Goal: Information Seeking & Learning: Learn about a topic

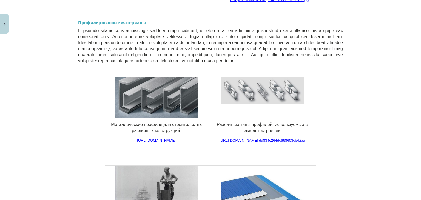
scroll to position [1180, 0]
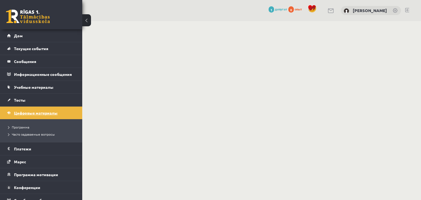
click at [28, 111] on font "Цифровые материалы" at bounding box center [36, 113] width 44 height 5
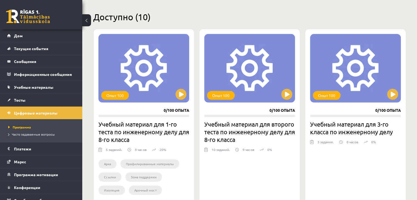
scroll to position [137, 0]
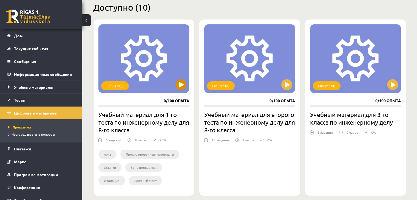
click at [133, 67] on div "Опыт 100" at bounding box center [144, 58] width 91 height 69
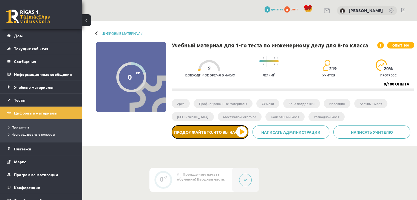
click at [218, 133] on font "Продолжайте то, что вы начали" at bounding box center [210, 132] width 72 height 5
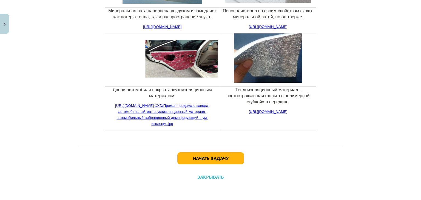
scroll to position [2120, 0]
click at [233, 154] on button "Начать задачу" at bounding box center [211, 159] width 67 height 12
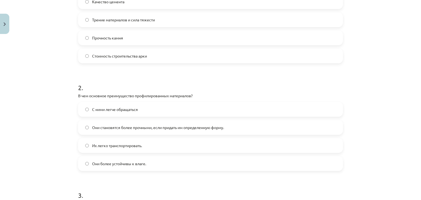
scroll to position [151, 0]
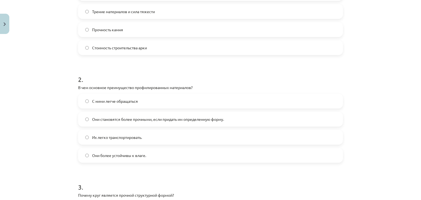
click at [143, 117] on font "Они становятся более прочными, если придать им определенную форму." at bounding box center [158, 119] width 132 height 5
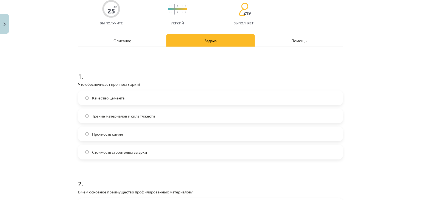
scroll to position [0, 0]
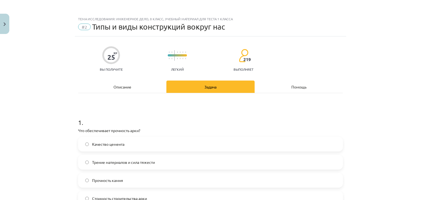
click at [115, 86] on font "Описание" at bounding box center [123, 87] width 18 height 5
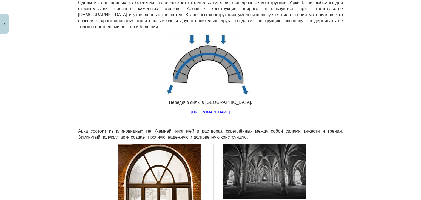
scroll to position [233, 0]
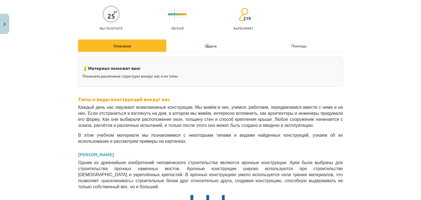
click at [205, 41] on div "Задача" at bounding box center [211, 46] width 88 height 12
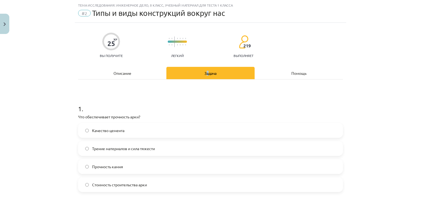
scroll to position [41, 0]
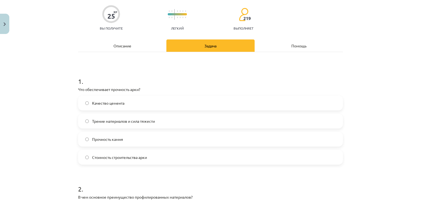
click at [159, 120] on label "Трение материалов и сила тяжести" at bounding box center [211, 121] width 264 height 14
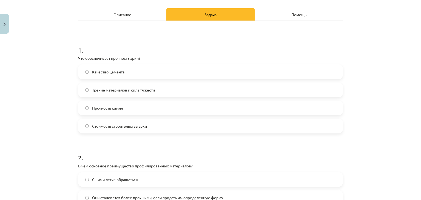
scroll to position [69, 0]
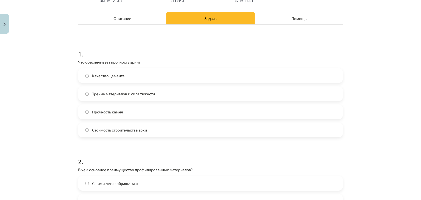
click at [127, 14] on div "Описание" at bounding box center [122, 18] width 88 height 12
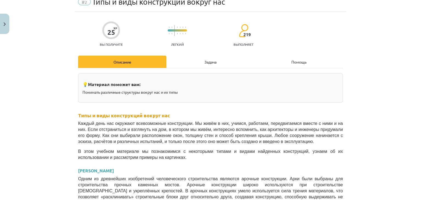
scroll to position [14, 0]
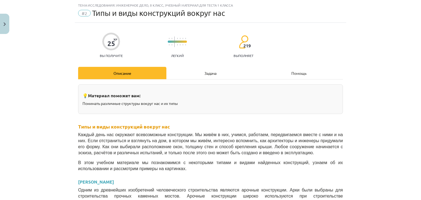
click at [207, 73] on font "Задача" at bounding box center [211, 73] width 12 height 5
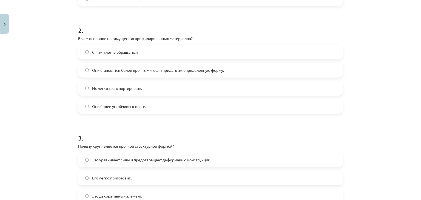
scroll to position [261, 0]
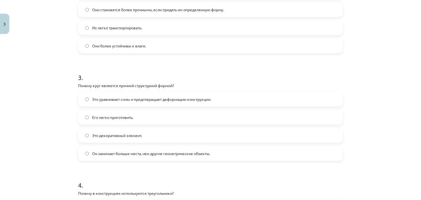
click at [133, 98] on font "Это уравнивает силы и предотвращает деформацию конструкции." at bounding box center [151, 99] width 119 height 5
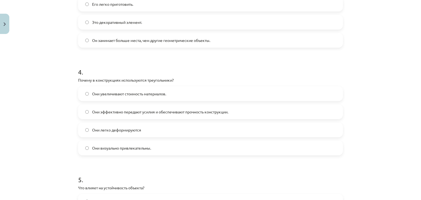
scroll to position [398, 0]
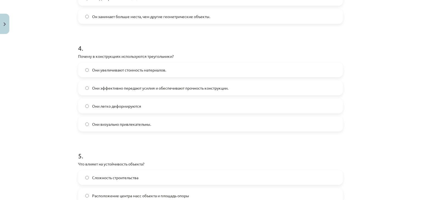
click at [145, 90] on span "Они эффективно передают усилия и обеспечивают прочность конструкции." at bounding box center [160, 88] width 136 height 6
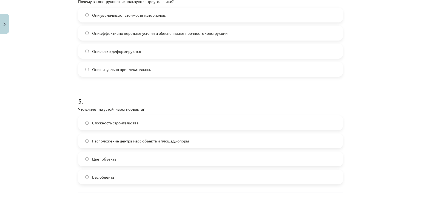
scroll to position [500, 0]
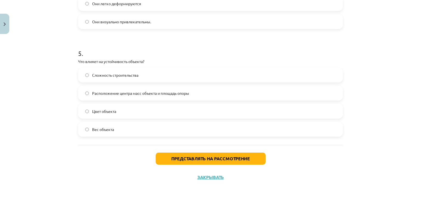
click at [144, 96] on label "Расположение центра масс объекта и площадь опоры" at bounding box center [211, 93] width 264 height 14
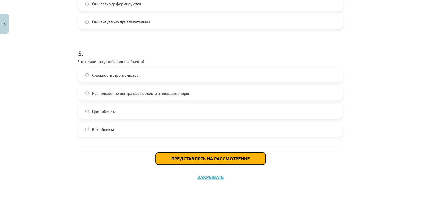
click at [211, 159] on font "Представлять на рассмотрение" at bounding box center [210, 159] width 79 height 6
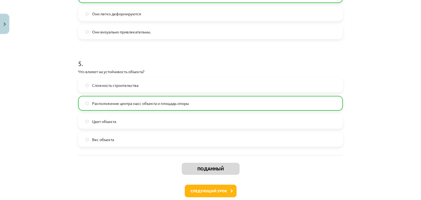
scroll to position [518, 0]
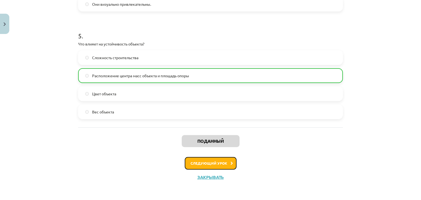
click at [222, 159] on button "Следующий урок" at bounding box center [211, 163] width 52 height 13
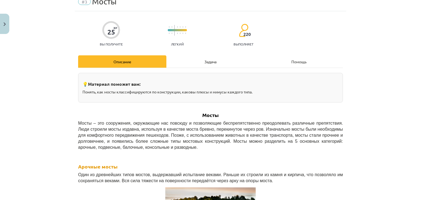
scroll to position [0, 0]
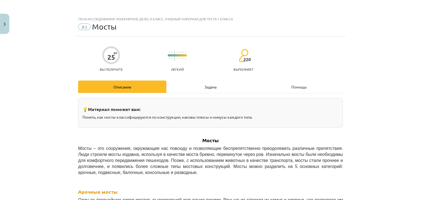
click at [194, 88] on div "Задача" at bounding box center [211, 87] width 88 height 12
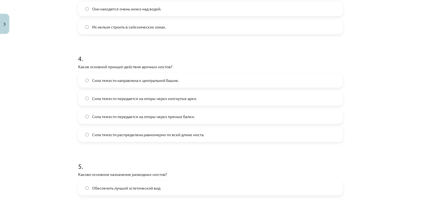
scroll to position [398, 0]
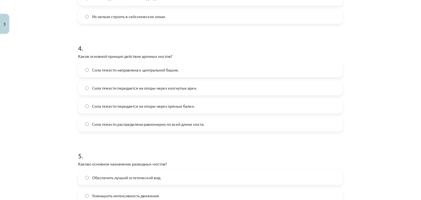
click at [193, 90] on span "Сила тяжести передается на опоры через изогнутые арки." at bounding box center [144, 88] width 105 height 6
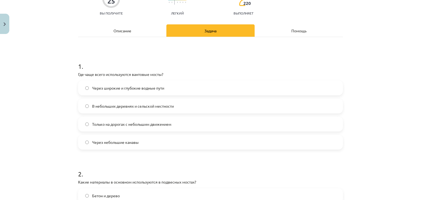
scroll to position [0, 0]
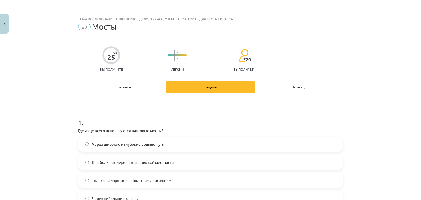
click at [126, 85] on font "Описание" at bounding box center [123, 87] width 18 height 5
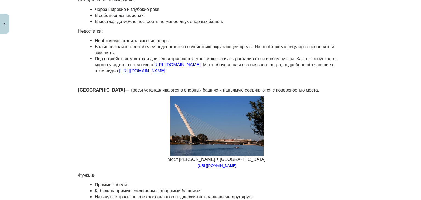
scroll to position [919, 0]
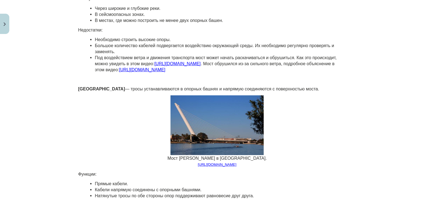
click at [158, 62] on font "https://youtu.be/XggxeuFDaDU" at bounding box center [177, 63] width 46 height 5
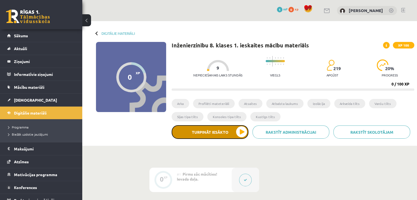
click at [232, 130] on button "Turpināt iesākto" at bounding box center [210, 132] width 77 height 14
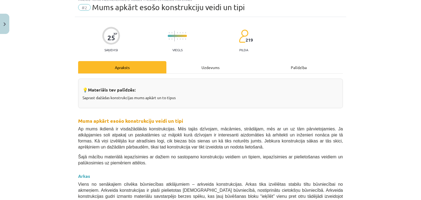
scroll to position [27, 0]
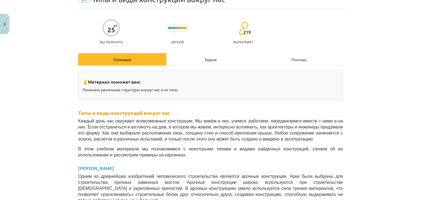
click at [207, 58] on font "Задача" at bounding box center [211, 59] width 12 height 5
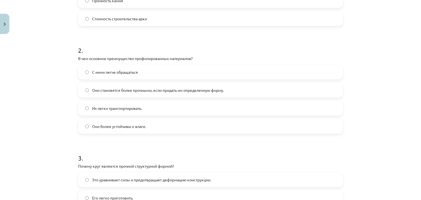
scroll to position [171, 0]
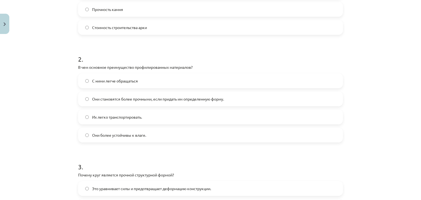
drag, startPoint x: 196, startPoint y: 100, endPoint x: 199, endPoint y: 96, distance: 4.3
click at [198, 98] on font "Они становятся более прочными, если придать им определенную форму." at bounding box center [158, 99] width 132 height 5
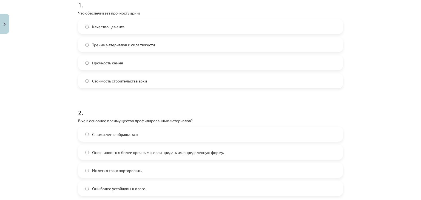
scroll to position [116, 0]
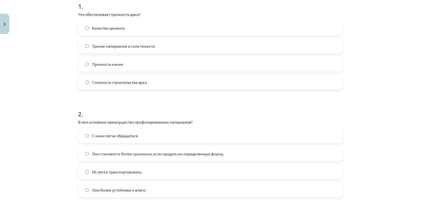
click at [178, 44] on label "Трение материалов и сила тяжести" at bounding box center [211, 46] width 264 height 14
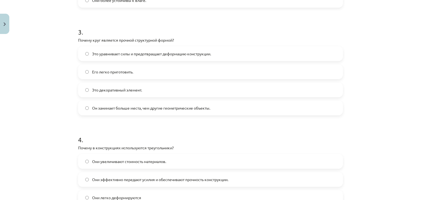
scroll to position [308, 0]
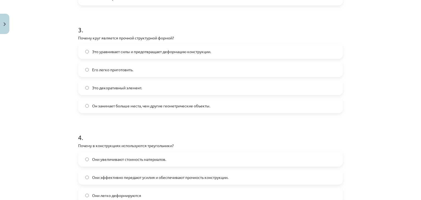
click at [188, 52] on font "Это уравнивает силы и предотвращает деформацию конструкции." at bounding box center [151, 51] width 119 height 5
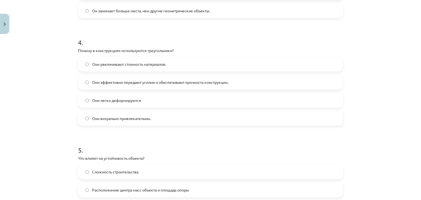
scroll to position [418, 0]
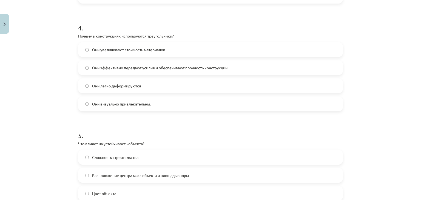
click at [178, 70] on span "Они эффективно передают усилия и обеспечивают прочность конструкции." at bounding box center [160, 68] width 136 height 6
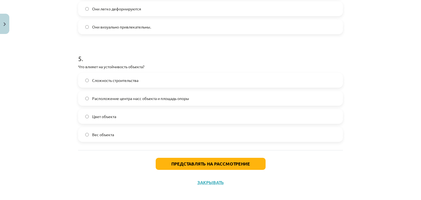
scroll to position [500, 0]
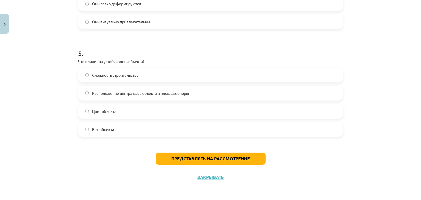
click at [168, 96] on label "Расположение центра масс объекта и площадь опоры" at bounding box center [211, 93] width 264 height 14
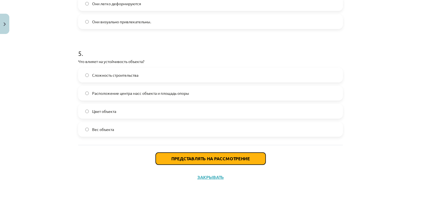
click at [183, 159] on font "Представлять на рассмотрение" at bounding box center [210, 159] width 79 height 6
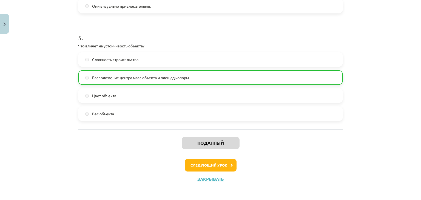
scroll to position [518, 0]
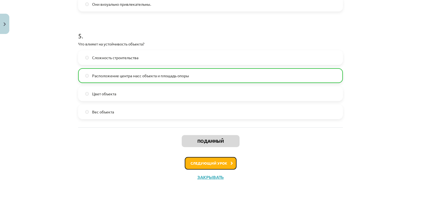
click at [211, 162] on font "Следующий урок" at bounding box center [209, 163] width 37 height 5
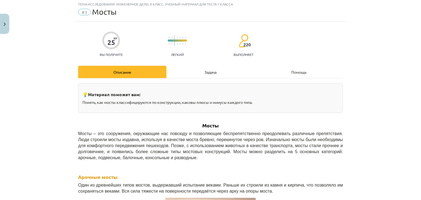
scroll to position [14, 0]
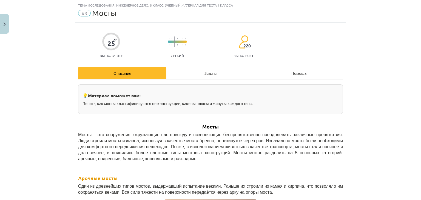
click at [207, 71] on font "Задача" at bounding box center [211, 73] width 12 height 5
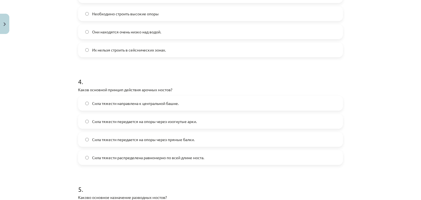
scroll to position [370, 0]
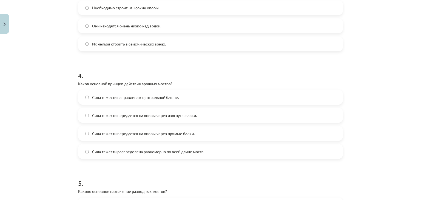
click at [201, 116] on label "Сила тяжести передается на опоры через изогнутые арки." at bounding box center [211, 116] width 264 height 14
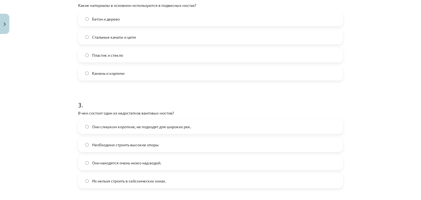
scroll to position [206, 0]
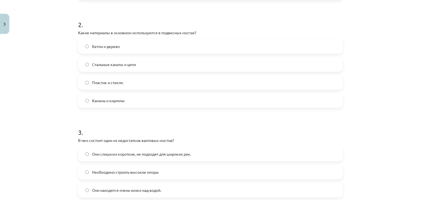
click at [183, 67] on label "Стальные канаты и цепи" at bounding box center [211, 65] width 264 height 14
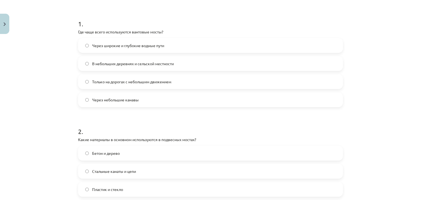
scroll to position [96, 0]
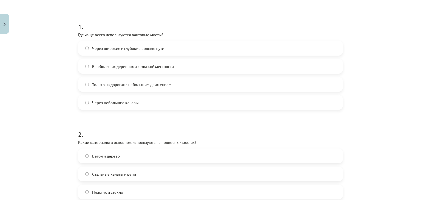
click at [189, 46] on label "Через широкие и глубокие водные пути" at bounding box center [211, 48] width 264 height 14
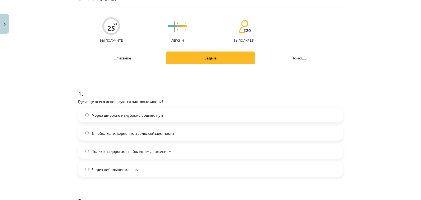
scroll to position [0, 0]
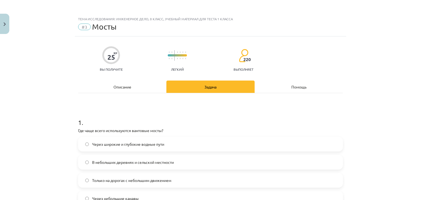
click at [146, 84] on div "Описание" at bounding box center [122, 87] width 88 height 12
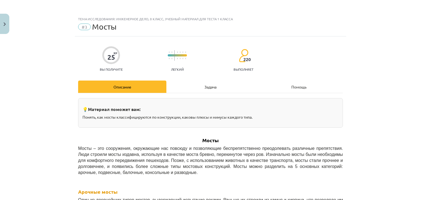
click at [217, 85] on div "Задача" at bounding box center [211, 87] width 88 height 12
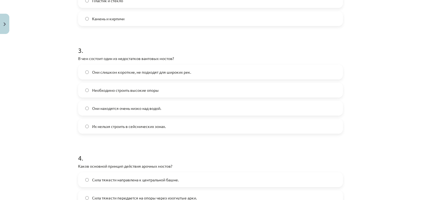
scroll to position [288, 0]
click at [215, 90] on label "Необходимо строить высокие опоры" at bounding box center [211, 90] width 264 height 14
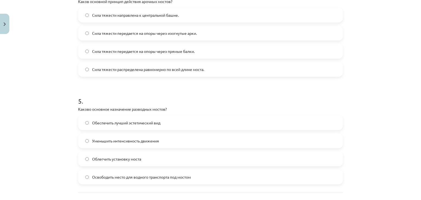
scroll to position [500, 0]
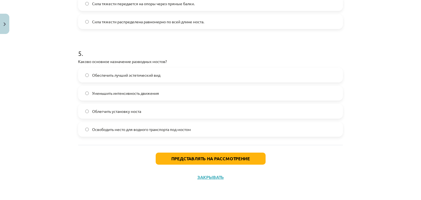
click at [217, 126] on label "Освободить место для водного транспорта под мостом" at bounding box center [211, 130] width 264 height 14
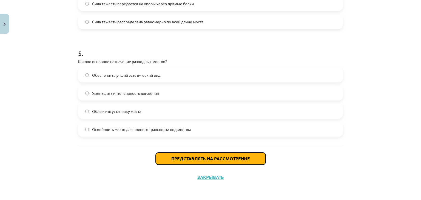
click at [231, 162] on button "Представлять на рассмотрение" at bounding box center [211, 159] width 110 height 12
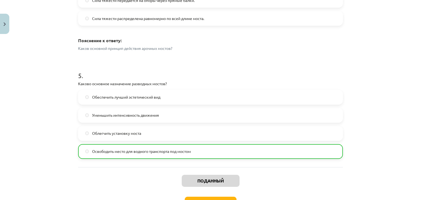
scroll to position [543, 0]
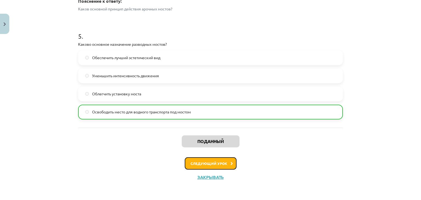
click at [215, 166] on button "Следующий урок" at bounding box center [211, 163] width 52 height 13
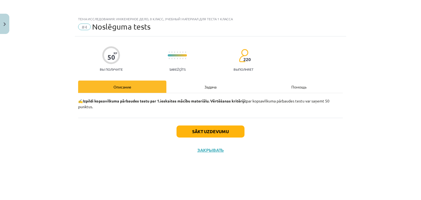
scroll to position [0, 0]
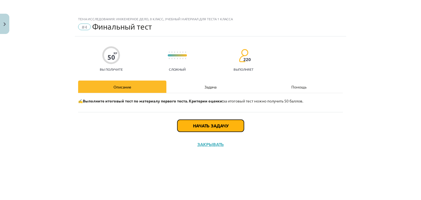
click at [217, 125] on font "Начать задачу" at bounding box center [210, 126] width 35 height 6
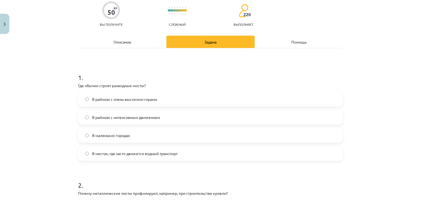
scroll to position [55, 0]
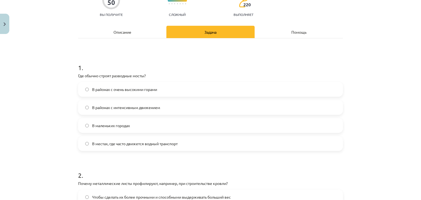
click at [150, 148] on label "В местах, где часто движется водный транспорт" at bounding box center [211, 144] width 264 height 14
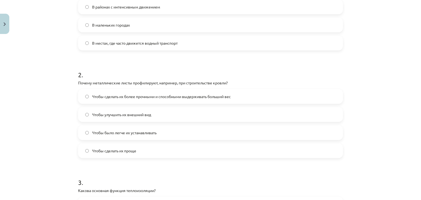
scroll to position [165, 0]
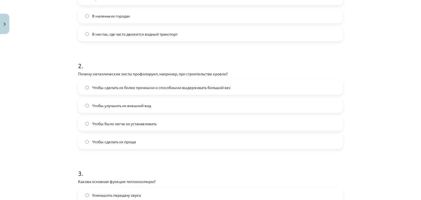
click at [190, 88] on font "Чтобы сделать их более прочными и способными выдерживать больший вес" at bounding box center [161, 87] width 139 height 5
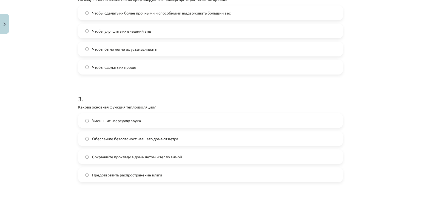
scroll to position [274, 0]
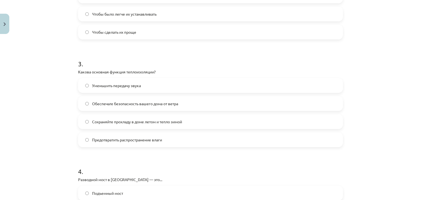
drag, startPoint x: 177, startPoint y: 122, endPoint x: 179, endPoint y: 120, distance: 3.5
click at [177, 123] on font "Сохраняйте прохладу в доме летом и тепло зимой" at bounding box center [137, 121] width 90 height 5
click at [159, 86] on label "Уменьшить передачу звука" at bounding box center [211, 86] width 264 height 14
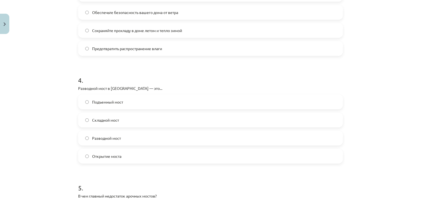
scroll to position [412, 0]
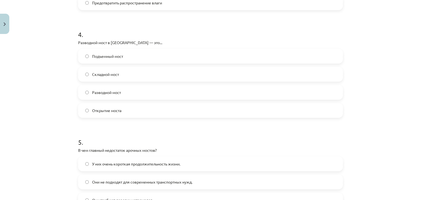
click at [160, 91] on label "Разводной мост" at bounding box center [211, 93] width 264 height 14
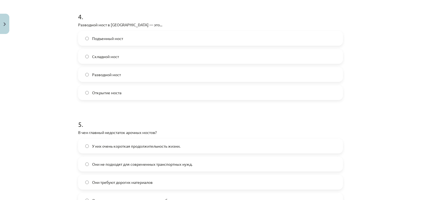
scroll to position [494, 0]
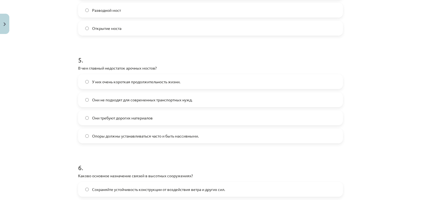
click at [184, 117] on label "Они требуют дорогих материалов" at bounding box center [211, 118] width 264 height 14
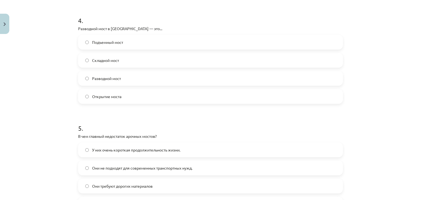
scroll to position [412, 0]
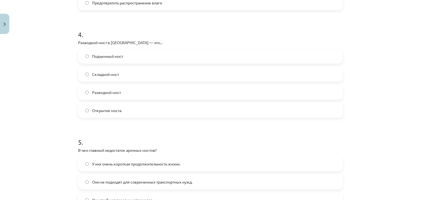
click at [168, 92] on label "Разводной мост" at bounding box center [211, 93] width 264 height 14
click at [168, 81] on div "Подъемный мост Складной мост Разводной мост Открытие моста" at bounding box center [210, 83] width 265 height 69
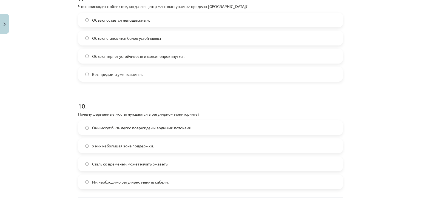
scroll to position [930, 0]
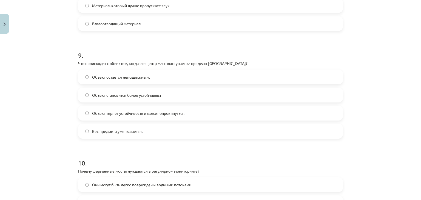
click at [193, 111] on label "Объект теряет устойчивость и может опрокинуться." at bounding box center [211, 113] width 264 height 14
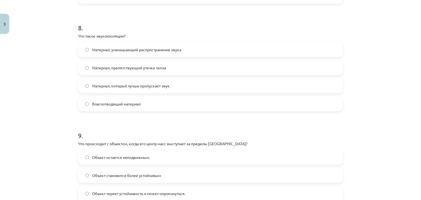
scroll to position [848, 0]
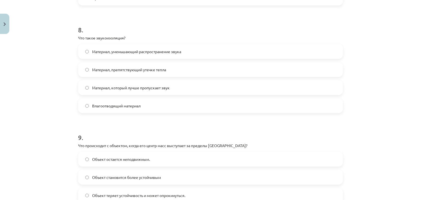
click at [179, 51] on font "Материал, уменьшающий распространение звука" at bounding box center [136, 51] width 89 height 5
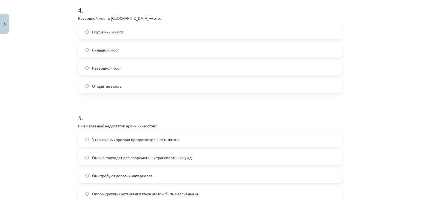
scroll to position [409, 0]
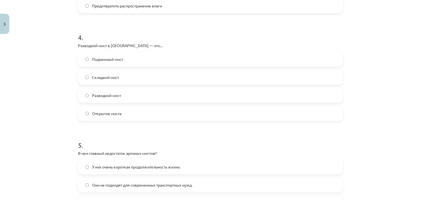
click at [149, 60] on label "Подъемный мост" at bounding box center [211, 59] width 264 height 14
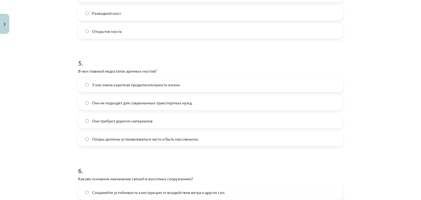
drag, startPoint x: 168, startPoint y: 195, endPoint x: 165, endPoint y: 194, distance: 3.9
click at [165, 194] on span "Сохраняйте устойчивость конструкции от воздействия ветра и других сил." at bounding box center [158, 193] width 133 height 6
click at [233, 163] on h1 "6 ." at bounding box center [210, 165] width 265 height 17
click at [192, 137] on font "Опоры должны устанавливаться часто и быть массивными." at bounding box center [145, 139] width 107 height 5
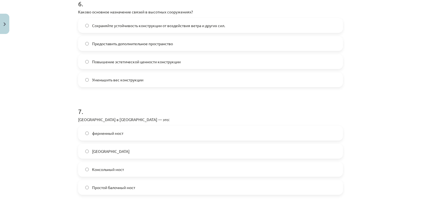
scroll to position [628, 0]
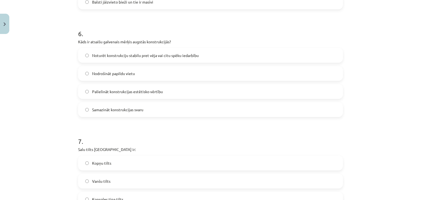
click at [216, 35] on h1 "6 ." at bounding box center [210, 28] width 265 height 17
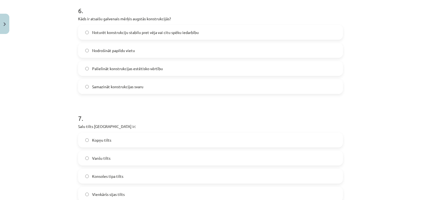
scroll to position [683, 0]
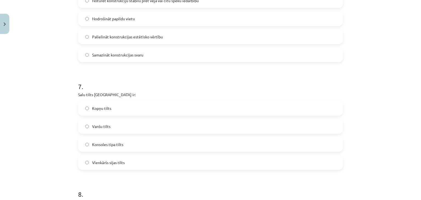
click at [139, 128] on label "Vanšu tilts" at bounding box center [211, 127] width 264 height 14
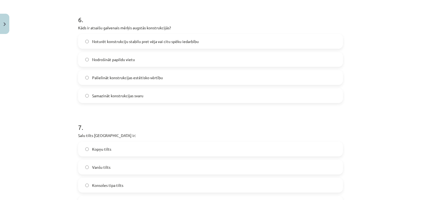
scroll to position [628, 0]
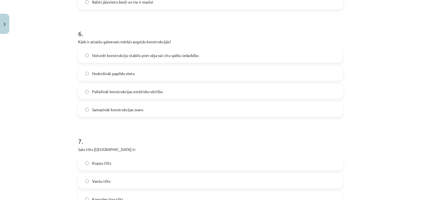
click at [227, 151] on p "Salu tilts Rīgā ir:" at bounding box center [210, 150] width 265 height 6
click at [285, 53] on label "Noturēt konstrukciju stabilu pret vēja vai citu spēku iedarbību" at bounding box center [211, 56] width 264 height 14
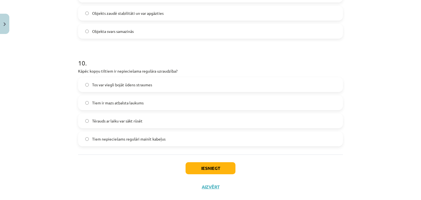
scroll to position [1040, 0]
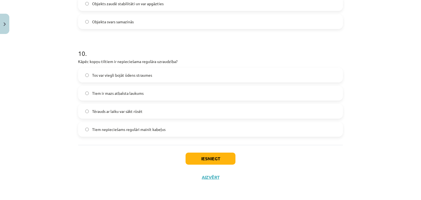
click at [237, 111] on label "Tērauds ar laiku var sākt rūsēt" at bounding box center [211, 112] width 264 height 14
click at [206, 157] on button "Iesniegt" at bounding box center [211, 159] width 50 height 12
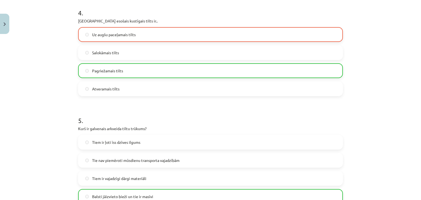
scroll to position [409, 0]
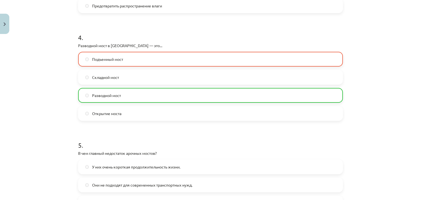
click at [209, 33] on h1 "4 ." at bounding box center [210, 32] width 265 height 17
click at [210, 56] on label "Подъемный мост" at bounding box center [211, 59] width 264 height 14
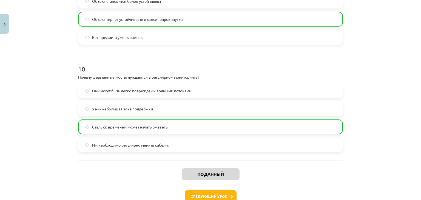
scroll to position [1057, 0]
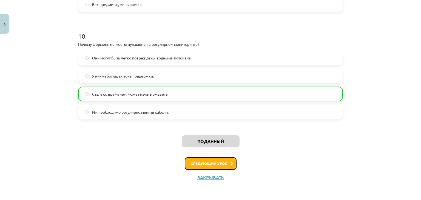
click at [216, 164] on font "Следующий урок" at bounding box center [209, 163] width 37 height 5
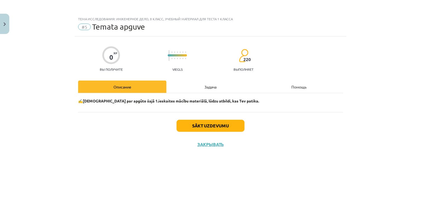
scroll to position [0, 0]
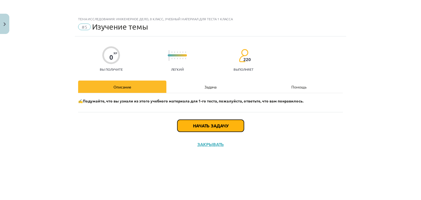
click at [234, 129] on button "Начать задачу" at bounding box center [211, 126] width 67 height 12
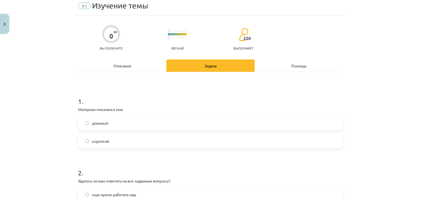
scroll to position [55, 0]
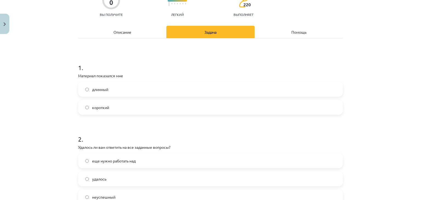
click at [232, 106] on label "короткий" at bounding box center [211, 108] width 264 height 14
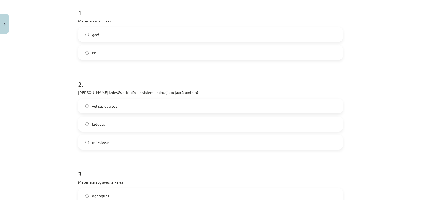
scroll to position [137, 0]
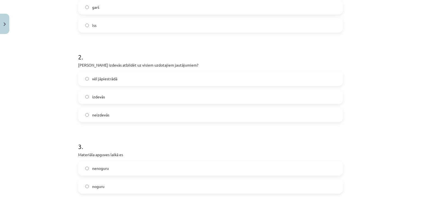
click at [211, 81] on label "vēl jāpiestrādā" at bounding box center [211, 79] width 264 height 14
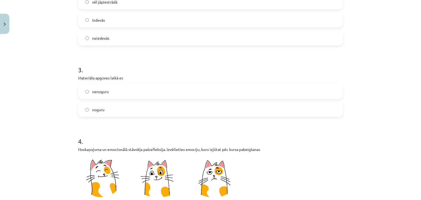
scroll to position [220, 0]
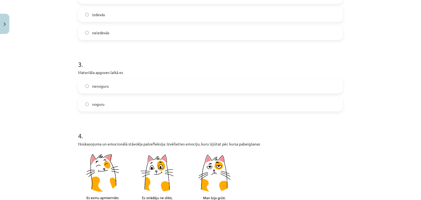
click at [212, 88] on label "nenoguru" at bounding box center [211, 86] width 264 height 14
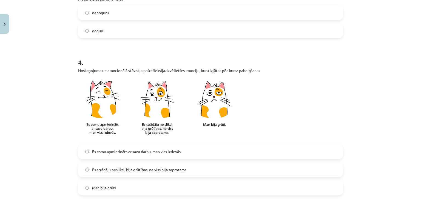
scroll to position [302, 0]
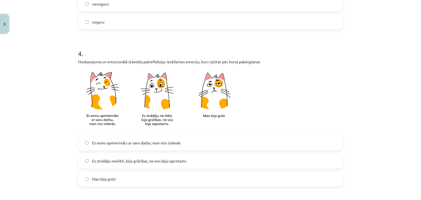
click at [210, 145] on label "Es esmu apmierināts ar savu darbu, man viss izdevās" at bounding box center [211, 143] width 264 height 14
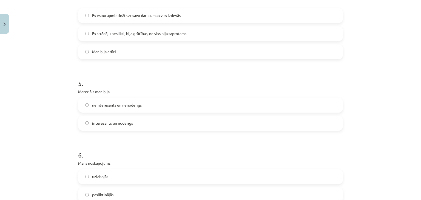
scroll to position [439, 0]
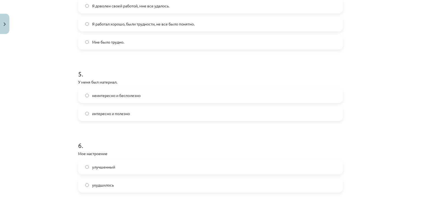
click at [212, 115] on label "интересно и полезно" at bounding box center [211, 114] width 264 height 14
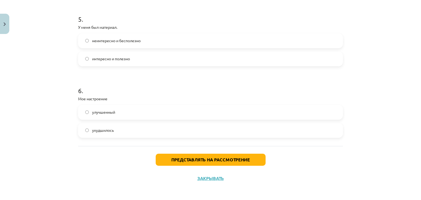
click at [211, 110] on label "улучшенный" at bounding box center [211, 113] width 264 height 14
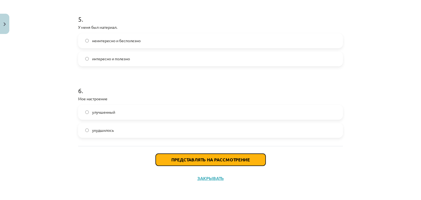
click at [226, 159] on font "Представлять на рассмотрение" at bounding box center [210, 160] width 79 height 6
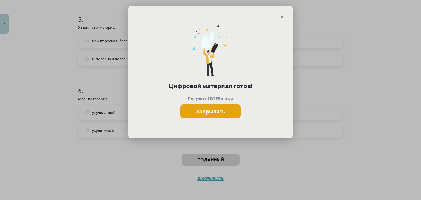
click at [220, 113] on font "Закрывать" at bounding box center [210, 111] width 29 height 7
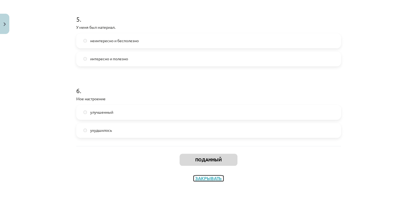
click at [213, 178] on font "Закрывать" at bounding box center [208, 179] width 27 height 6
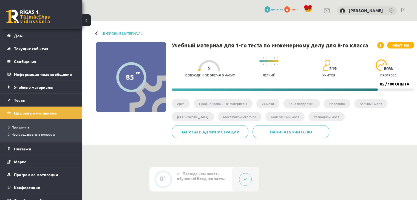
click at [98, 34] on div at bounding box center [97, 33] width 4 height 4
click at [97, 33] on div at bounding box center [97, 33] width 4 height 4
click at [61, 111] on link "Цифровые материалы" at bounding box center [41, 113] width 68 height 13
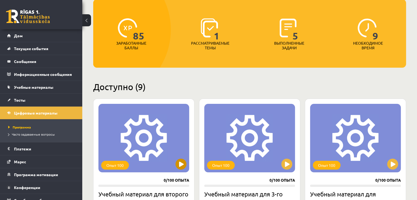
scroll to position [27, 0]
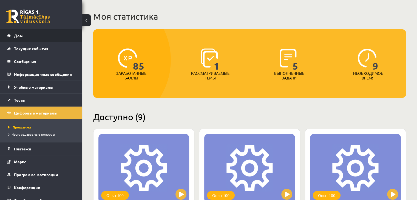
click at [7, 36] on li "Дом" at bounding box center [41, 35] width 82 height 13
click at [13, 35] on link "Дом" at bounding box center [41, 35] width 68 height 13
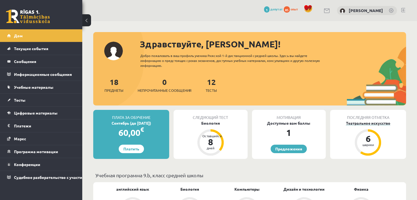
click at [373, 124] on font "Театральное искусство" at bounding box center [368, 123] width 44 height 5
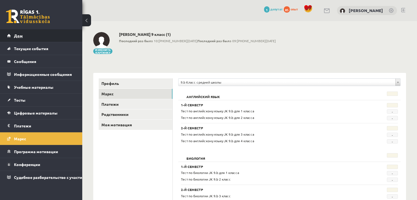
click at [18, 37] on font "Дом" at bounding box center [18, 35] width 9 height 5
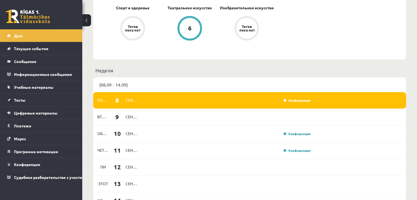
scroll to position [334, 0]
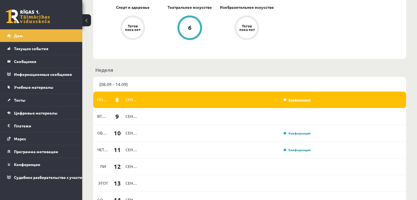
click at [294, 99] on font "Конференция" at bounding box center [300, 100] width 22 height 4
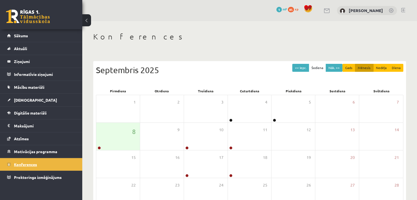
click at [64, 167] on link "Konferences" at bounding box center [41, 164] width 68 height 13
click at [111, 130] on div "8" at bounding box center [118, 136] width 44 height 27
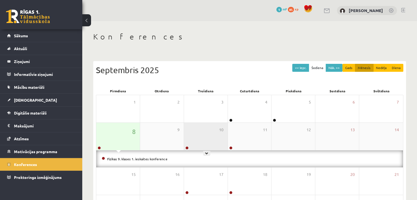
click at [199, 129] on div "10" at bounding box center [206, 136] width 44 height 27
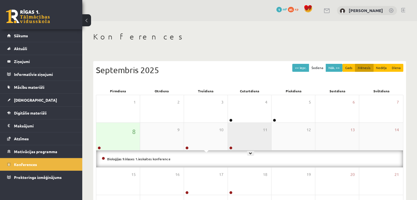
click at [241, 129] on div "11" at bounding box center [250, 136] width 44 height 27
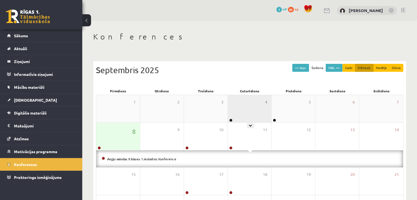
click at [232, 111] on div "4" at bounding box center [250, 108] width 44 height 27
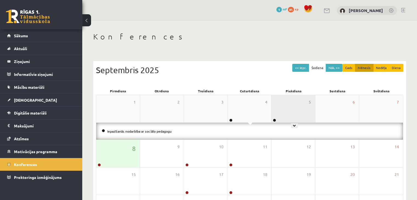
click at [280, 116] on div "5" at bounding box center [294, 108] width 44 height 27
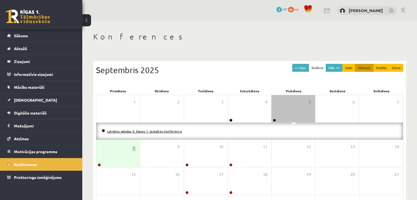
click at [152, 131] on link "Latviešu valodas 9. klases 1. ieskaites konference" at bounding box center [144, 131] width 75 height 4
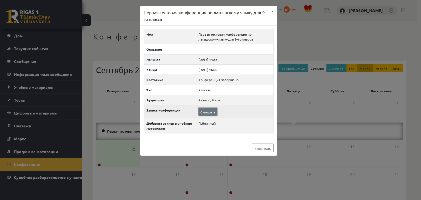
click at [206, 110] on font "Смотреть" at bounding box center [208, 112] width 15 height 4
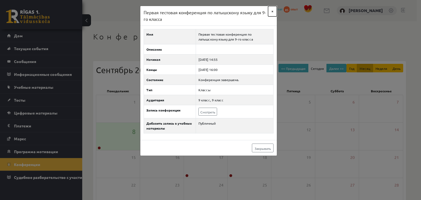
click at [273, 10] on font "×" at bounding box center [273, 11] width 2 height 5
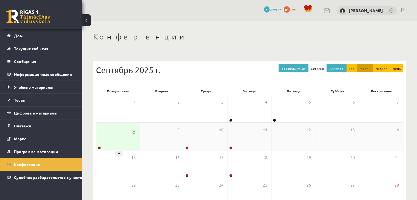
click at [122, 141] on div "8" at bounding box center [118, 136] width 44 height 27
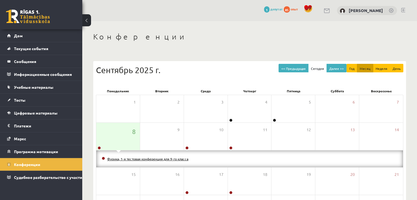
click at [159, 159] on font "Физика, 1-я тестовая конференция для 9-го класса" at bounding box center [147, 159] width 81 height 4
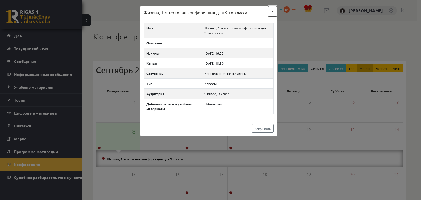
click at [272, 11] on font "×" at bounding box center [273, 11] width 2 height 5
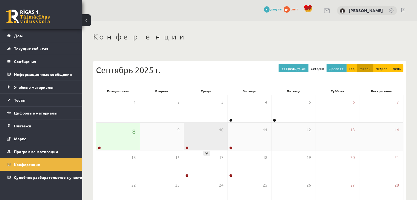
click at [204, 142] on div "10" at bounding box center [206, 136] width 44 height 27
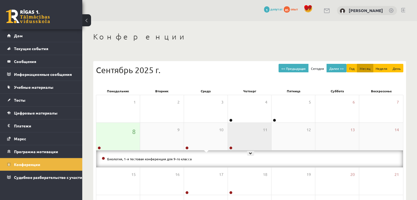
click at [245, 143] on div "11" at bounding box center [250, 136] width 44 height 27
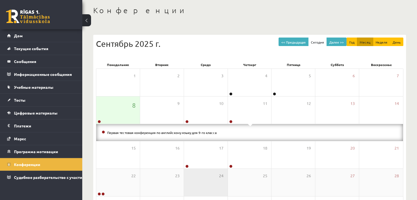
scroll to position [55, 0]
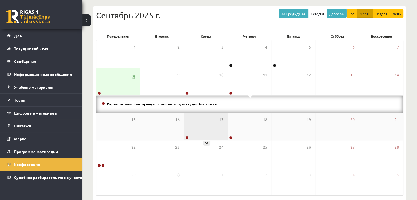
click at [207, 129] on div "17" at bounding box center [206, 126] width 44 height 27
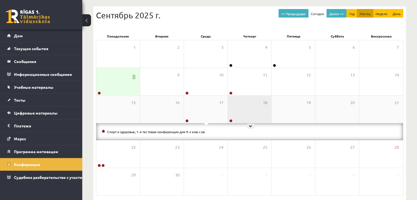
click at [243, 116] on div "18" at bounding box center [250, 109] width 44 height 27
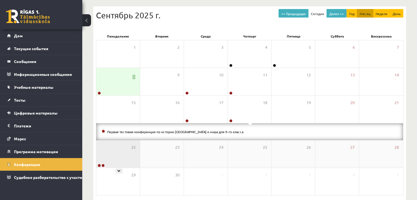
click at [130, 149] on div "22" at bounding box center [118, 153] width 44 height 27
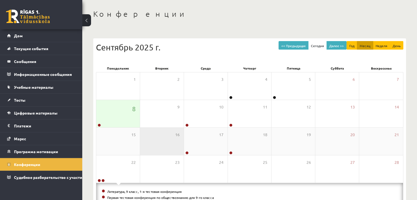
scroll to position [0, 0]
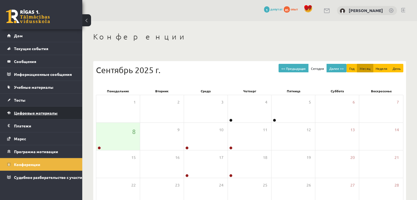
click at [54, 112] on font "Цифровые материалы" at bounding box center [36, 113] width 44 height 5
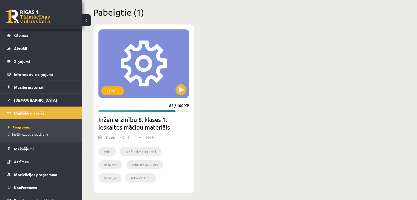
scroll to position [584, 0]
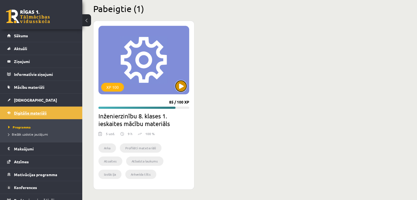
click at [180, 84] on button at bounding box center [181, 86] width 11 height 11
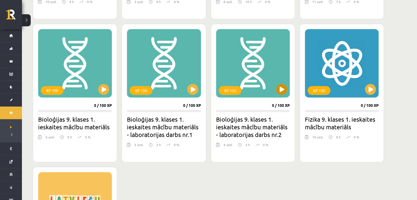
scroll to position [274, 0]
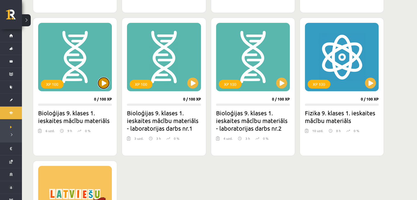
click at [102, 83] on button at bounding box center [103, 83] width 11 height 11
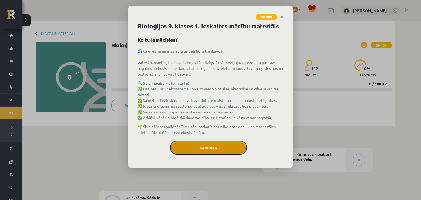
click at [201, 147] on button "Sapratu" at bounding box center [208, 148] width 77 height 14
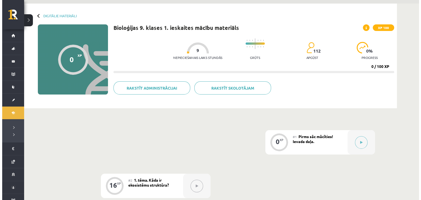
scroll to position [55, 0]
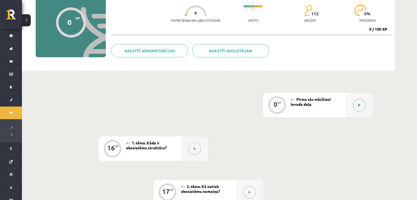
click at [359, 105] on icon at bounding box center [359, 105] width 2 height 3
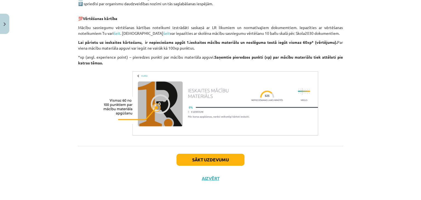
scroll to position [329, 0]
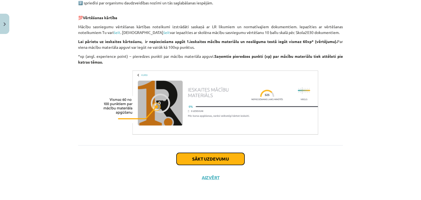
click at [235, 156] on button "Sākt uzdevumu" at bounding box center [211, 159] width 68 height 12
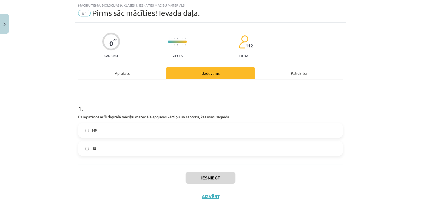
scroll to position [33, 0]
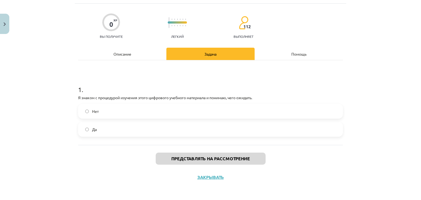
click at [237, 126] on label "Да" at bounding box center [211, 130] width 264 height 14
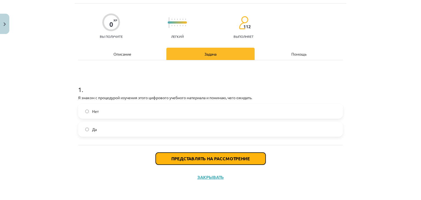
click at [245, 158] on font "Представлять на рассмотрение" at bounding box center [210, 159] width 79 height 6
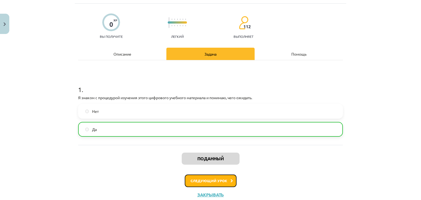
click at [222, 182] on font "Следующий урок" at bounding box center [209, 181] width 37 height 5
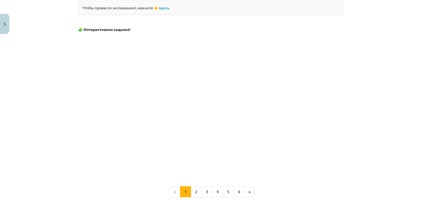
scroll to position [519, 0]
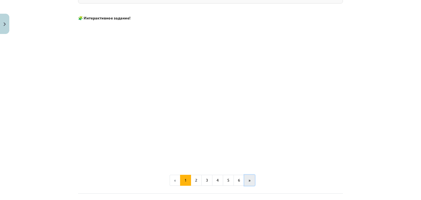
click at [246, 175] on button "»" at bounding box center [249, 180] width 11 height 11
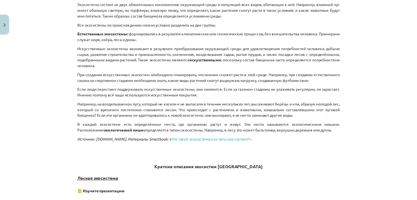
scroll to position [125, 0]
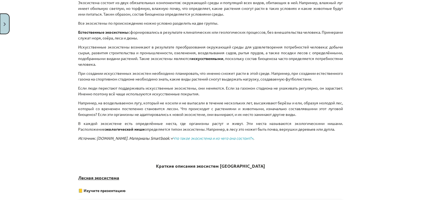
click at [0, 17] on button "Закрывать" at bounding box center [4, 24] width 9 height 20
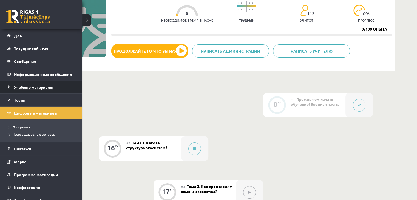
click at [33, 85] on font "Учебные материалы" at bounding box center [34, 87] width 40 height 5
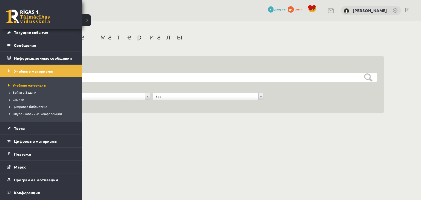
scroll to position [32, 0]
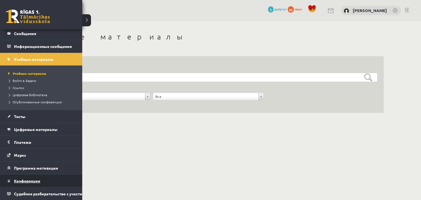
click at [33, 179] on link "Конференции" at bounding box center [41, 181] width 68 height 13
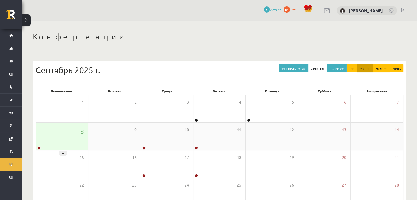
click at [68, 138] on div "8" at bounding box center [62, 136] width 52 height 27
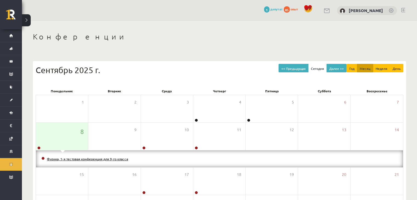
click at [87, 157] on font "Физика, 1-я тестовая конференция для 9-го класса" at bounding box center [87, 159] width 81 height 4
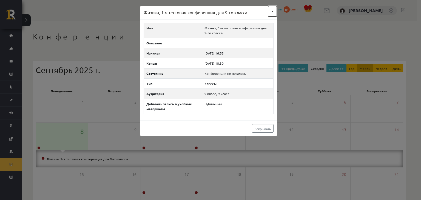
click at [271, 12] on button "×" at bounding box center [272, 11] width 9 height 10
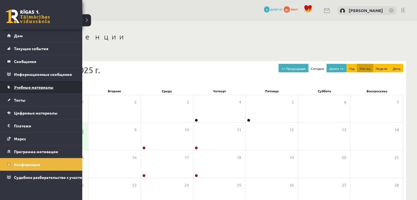
click at [24, 87] on font "Учебные материалы" at bounding box center [34, 87] width 40 height 5
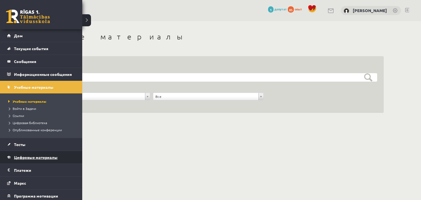
click at [18, 157] on font "Цифровые материалы" at bounding box center [36, 157] width 44 height 5
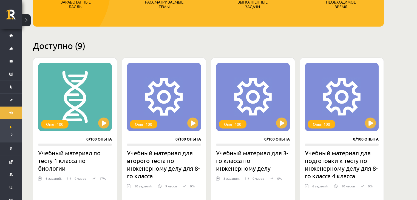
scroll to position [137, 0]
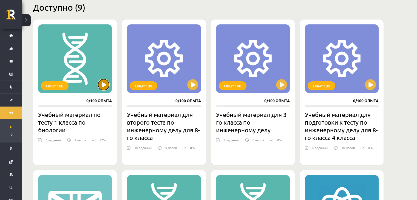
click at [102, 85] on button at bounding box center [103, 84] width 11 height 11
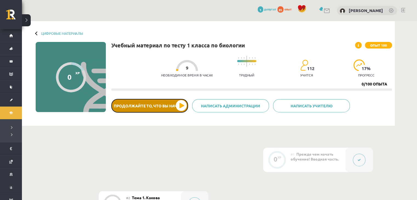
click at [180, 105] on button "Продолжайте то, что вы начали" at bounding box center [149, 106] width 77 height 14
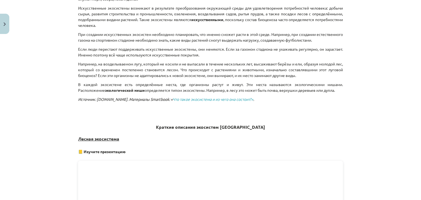
scroll to position [165, 0]
click at [0, 24] on button "Закрывать" at bounding box center [4, 24] width 9 height 20
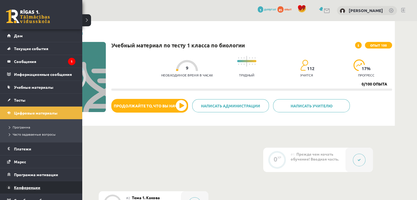
click at [25, 184] on link "Конференции" at bounding box center [41, 187] width 68 height 13
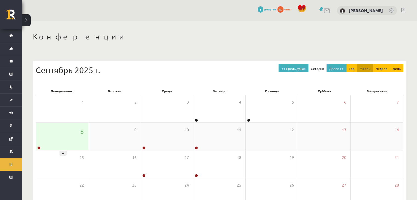
click at [52, 140] on div "8" at bounding box center [62, 136] width 52 height 27
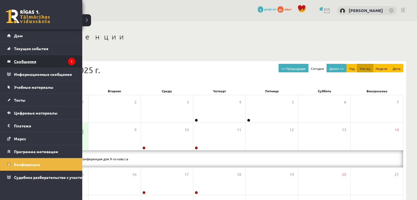
click at [27, 61] on font "Сообщения" at bounding box center [25, 61] width 22 height 5
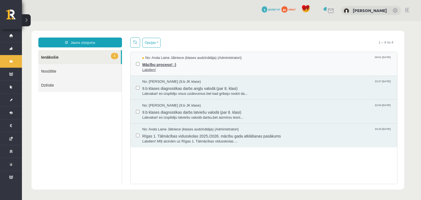
click at [165, 66] on span "Mācību process! :)" at bounding box center [267, 64] width 250 height 7
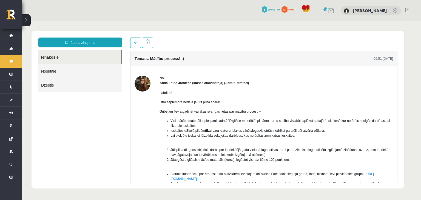
click at [147, 83] on img at bounding box center [143, 84] width 16 height 16
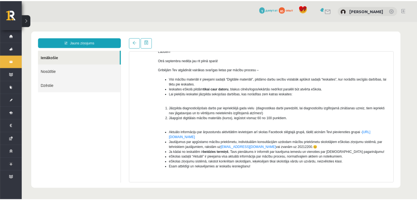
scroll to position [55, 0]
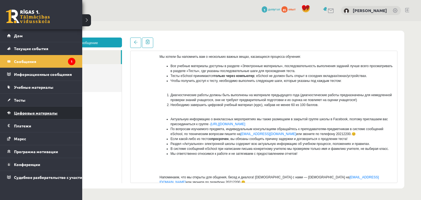
click at [32, 115] on link "Цифровые материалы" at bounding box center [41, 113] width 68 height 13
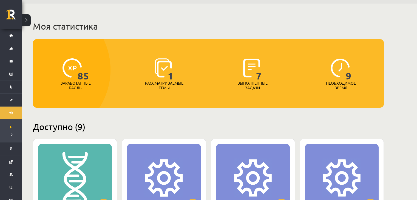
scroll to position [55, 0]
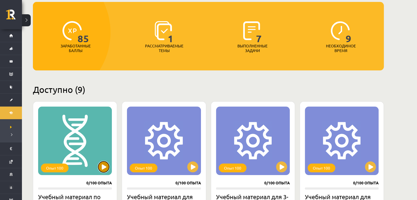
click at [103, 165] on button at bounding box center [103, 167] width 11 height 11
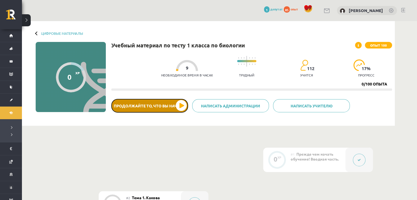
click at [161, 105] on font "Продолжайте то, что вы начали" at bounding box center [150, 105] width 72 height 5
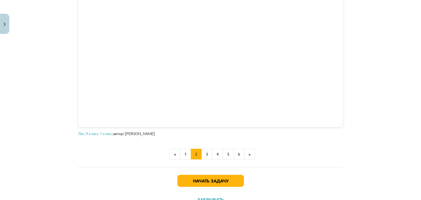
scroll to position [320, 0]
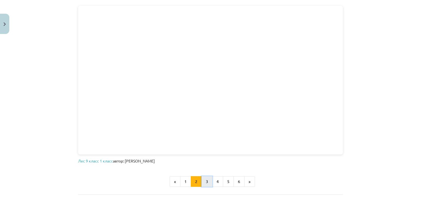
click at [202, 184] on button "3" at bounding box center [207, 181] width 11 height 11
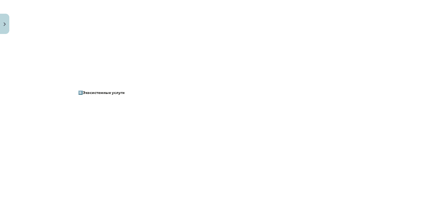
scroll to position [767, 0]
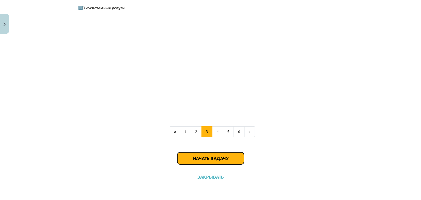
click at [223, 159] on font "Начать задачу" at bounding box center [210, 159] width 35 height 6
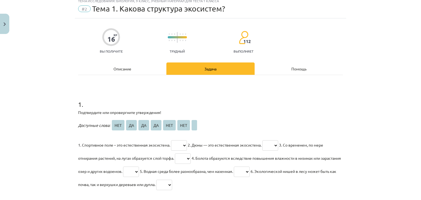
scroll to position [14, 0]
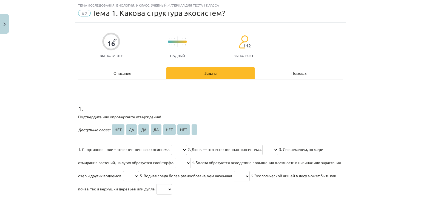
click at [180, 150] on select "*** ** ** ** *** ***" at bounding box center [179, 150] width 16 height 10
select select "**"
click at [171, 145] on select "*** ** ** ** *** ***" at bounding box center [179, 150] width 16 height 10
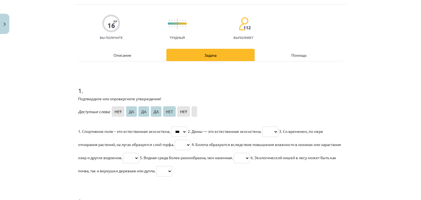
scroll to position [41, 0]
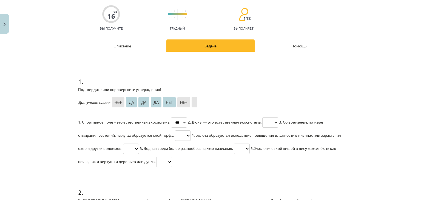
click at [177, 140] on p "1. Спортивное поле – это естественная экосистема. *** ** ** ** *** *** 2. Дюны …" at bounding box center [210, 142] width 265 height 53
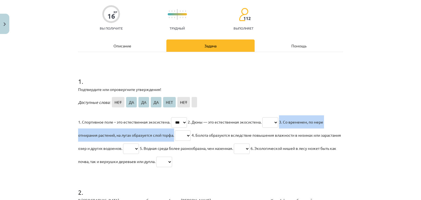
click at [179, 135] on select "*** ** ** ** *** ***" at bounding box center [183, 136] width 16 height 10
select select "**"
click at [175, 131] on select "*** ** ** ** *** ***" at bounding box center [183, 136] width 16 height 10
click at [250, 151] on select "*** ** ** ** *** ***" at bounding box center [242, 149] width 16 height 10
select select "**"
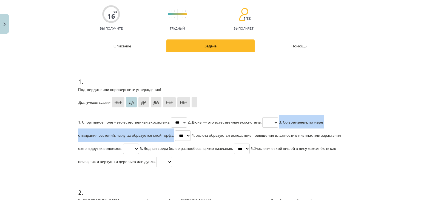
click at [250, 144] on select "*** ** ** ** *** ***" at bounding box center [242, 149] width 16 height 10
click at [172, 162] on select "*** ** ** ** *** ***" at bounding box center [164, 162] width 16 height 10
select select "**"
click at [172, 157] on select "*** ** ** ** *** ***" at bounding box center [164, 162] width 16 height 10
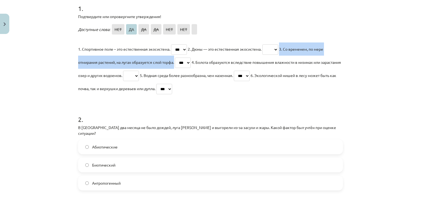
scroll to position [123, 0]
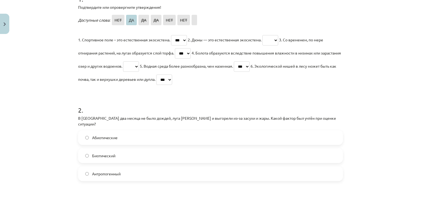
click at [182, 104] on h1 "2 ." at bounding box center [210, 105] width 265 height 17
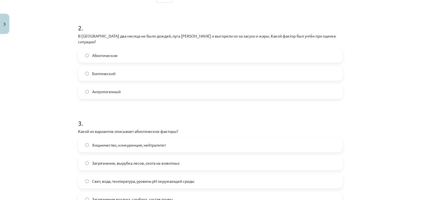
scroll to position [178, 0]
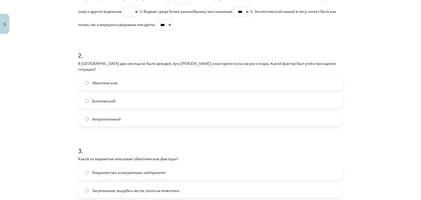
click at [178, 76] on label "Абиотические" at bounding box center [211, 83] width 264 height 14
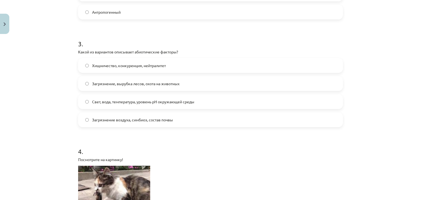
scroll to position [288, 0]
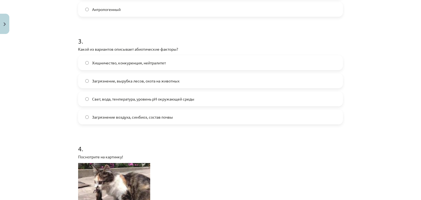
click at [173, 97] on font "Свет, вода, температура, уровень pH окружающей среды" at bounding box center [143, 99] width 102 height 5
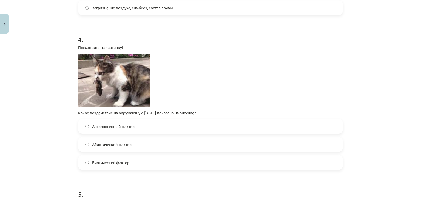
scroll to position [398, 0]
click at [177, 137] on label "Абиотический фактор" at bounding box center [211, 144] width 264 height 14
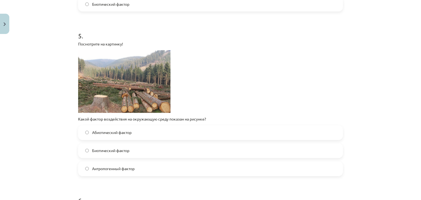
scroll to position [562, 0]
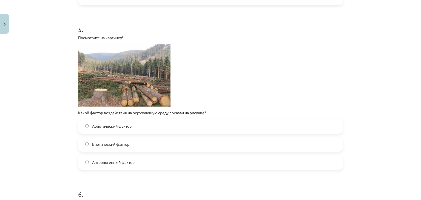
click at [184, 156] on label "Антропогенный фактор" at bounding box center [211, 163] width 264 height 14
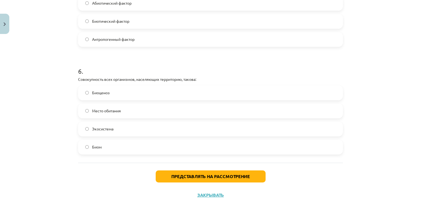
scroll to position [698, 0]
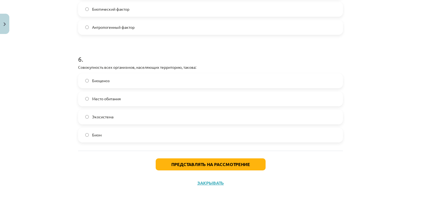
click at [131, 112] on label "Экосистема" at bounding box center [211, 117] width 264 height 14
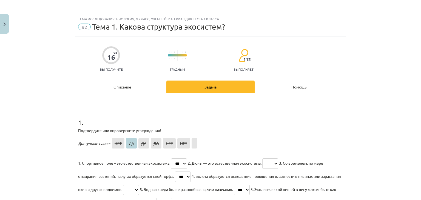
scroll to position [82, 0]
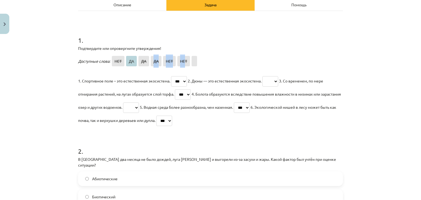
drag, startPoint x: 189, startPoint y: 60, endPoint x: 168, endPoint y: 60, distance: 20.6
click at [154, 61] on p "Доступные слова: НЕТ ДА ДА ДА НЕТ НЕТ" at bounding box center [210, 61] width 265 height 13
click at [208, 56] on p "Доступные слова: НЕТ ДА ДА ДА НЕТ НЕТ" at bounding box center [210, 61] width 265 height 13
click at [278, 78] on select "*** ** ** ** *** ***" at bounding box center [271, 81] width 16 height 10
click at [279, 69] on div "Доступные слова: НЕТ ДА ДА ДА НЕТ НЕТ 1. Спортивное поле – это естественная эко…" at bounding box center [210, 91] width 265 height 72
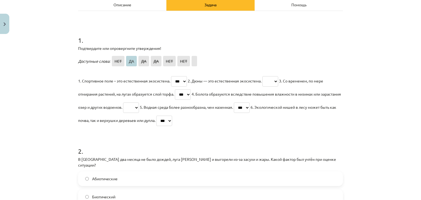
click at [272, 84] on select "*** ** ** ** *** ***" at bounding box center [271, 81] width 16 height 10
select select "**"
click at [266, 76] on select "*** ** ** ** *** ***" at bounding box center [271, 81] width 16 height 10
click at [139, 110] on select "*** ** ** ** *** ***" at bounding box center [131, 108] width 16 height 10
select select "**"
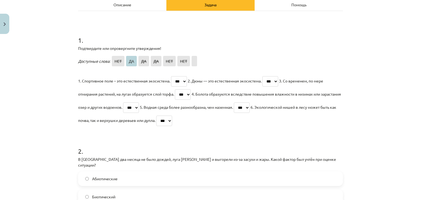
click at [139, 103] on select "*** ** ** ** *** ***" at bounding box center [131, 108] width 16 height 10
click at [139, 109] on select "*** ** ** ** *** ***" at bounding box center [131, 108] width 16 height 10
click at [246, 139] on h1 "2 ." at bounding box center [210, 146] width 265 height 17
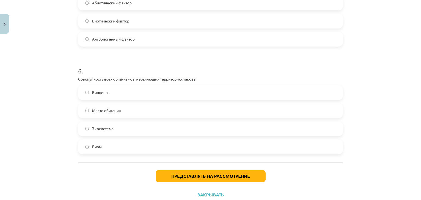
scroll to position [698, 0]
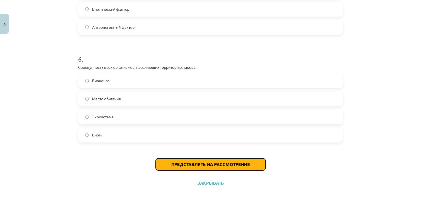
click at [247, 162] on font "Представлять на рассмотрение" at bounding box center [210, 165] width 79 height 6
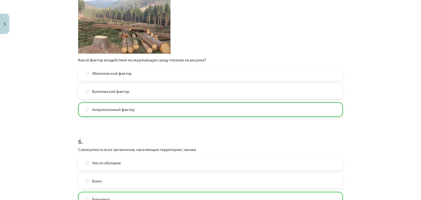
scroll to position [715, 0]
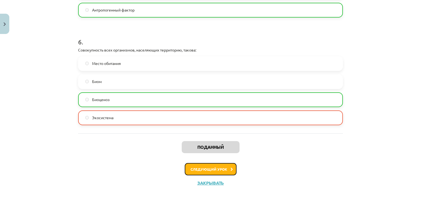
click at [191, 167] on font "Следующий урок" at bounding box center [209, 169] width 37 height 5
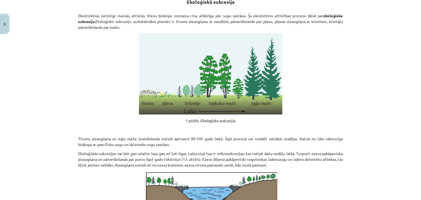
scroll to position [200, 0]
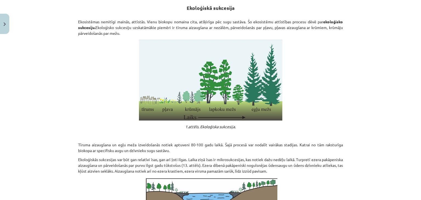
click at [329, 55] on p at bounding box center [210, 80] width 265 height 81
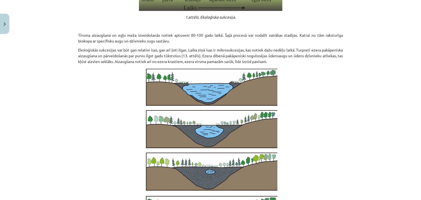
scroll to position [315, 0]
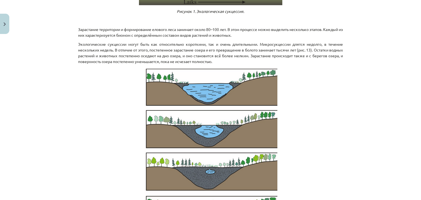
click at [82, 80] on p at bounding box center [210, 151] width 265 height 167
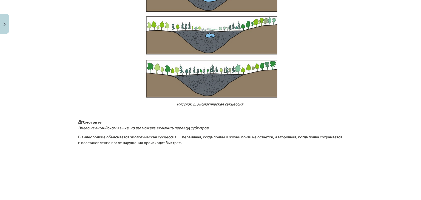
scroll to position [592, 0]
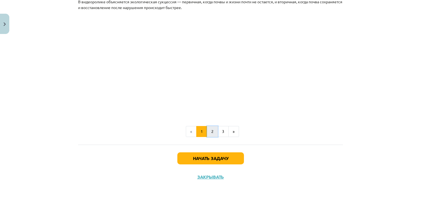
click at [209, 132] on button "2" at bounding box center [212, 131] width 11 height 11
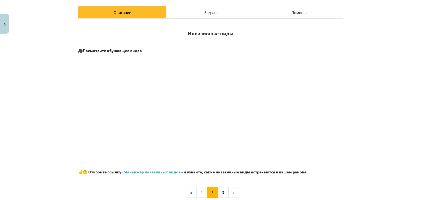
scroll to position [136, 0]
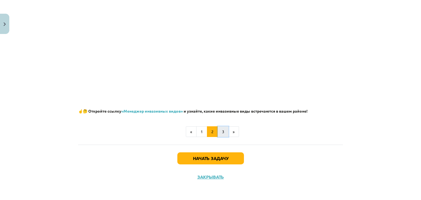
click at [219, 134] on button "3" at bounding box center [223, 131] width 11 height 11
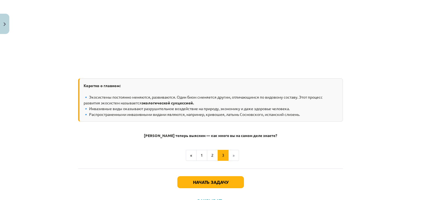
scroll to position [536, 0]
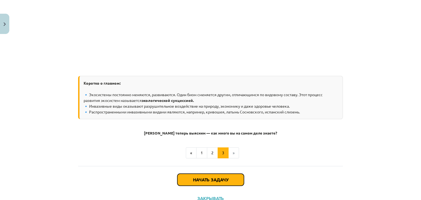
click at [237, 179] on button "Начать задачу" at bounding box center [211, 180] width 67 height 12
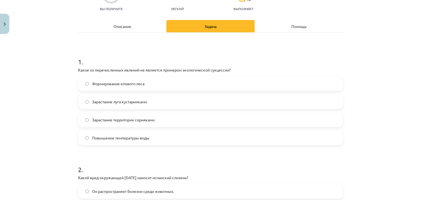
scroll to position [69, 0]
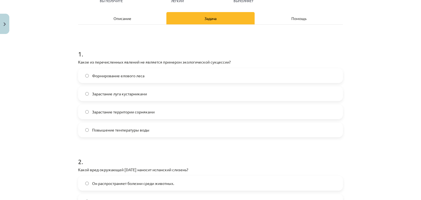
click at [153, 95] on label "Зарастание луга кустарниками" at bounding box center [211, 94] width 264 height 14
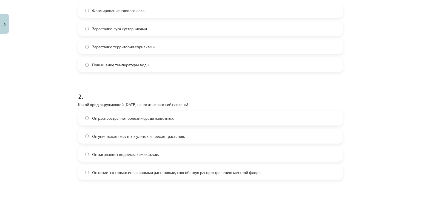
scroll to position [151, 0]
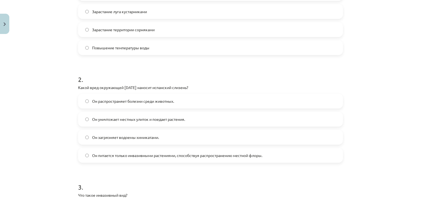
click at [151, 122] on label "Он уничтожает местных улиток и поедает растения." at bounding box center [211, 119] width 264 height 14
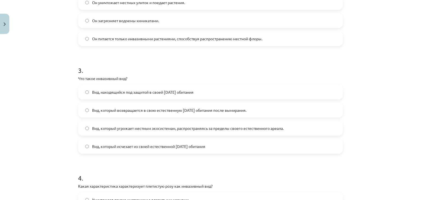
scroll to position [288, 0]
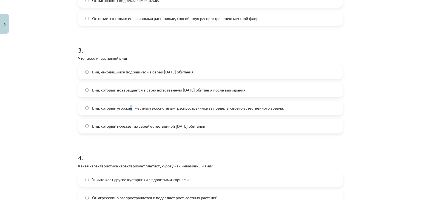
click at [129, 111] on label "Вид, который угрожает местным экосистемам, распространяясь за пределы своего ес…" at bounding box center [211, 108] width 264 height 14
click at [128, 110] on span "Вид, который угрожает местным экосистемам, распространяясь за пределы своего ес…" at bounding box center [188, 108] width 192 height 6
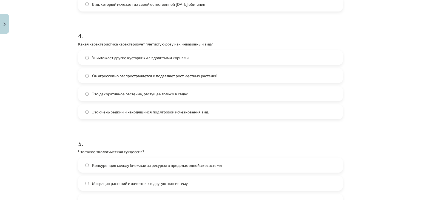
scroll to position [425, 0]
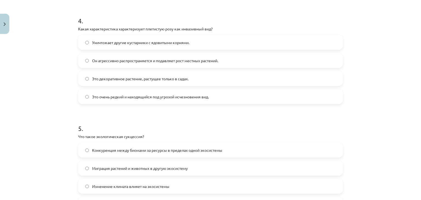
click at [163, 64] on label "Он агрессивно распространяется и подавляет рост местных растений." at bounding box center [211, 61] width 264 height 14
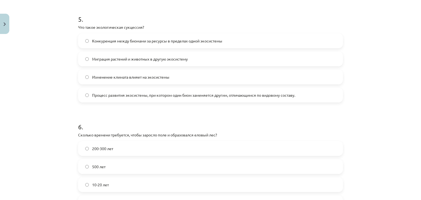
scroll to position [535, 0]
click at [138, 99] on label "Процесс развития экосистемы, при котором один биом заменяется другим, отличающи…" at bounding box center [211, 95] width 264 height 14
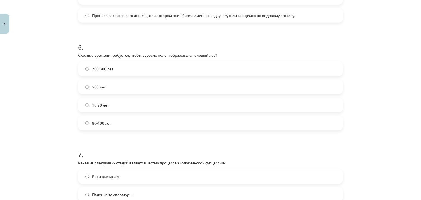
scroll to position [645, 0]
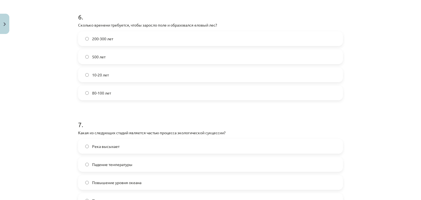
click at [114, 92] on label "80-100 лет" at bounding box center [211, 93] width 264 height 14
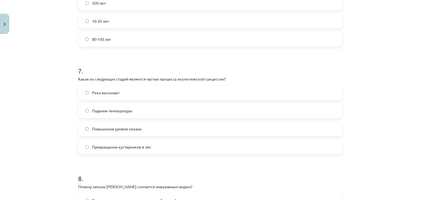
scroll to position [727, 0]
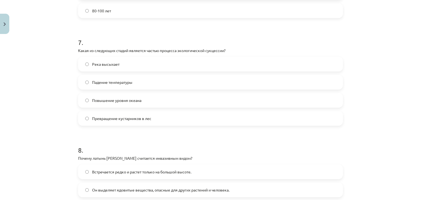
click at [165, 122] on label "Превращение кустарников в лес" at bounding box center [211, 119] width 264 height 14
click at [144, 63] on label "Река высыхает" at bounding box center [211, 64] width 264 height 14
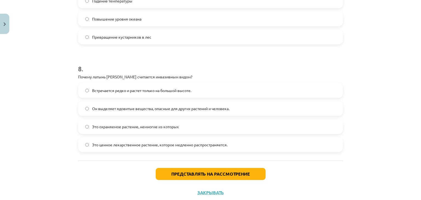
scroll to position [809, 0]
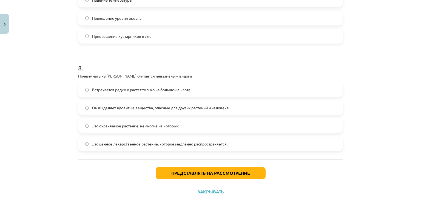
click at [162, 108] on font "Он выделяет ядовитые вещества, опасные для других растений и человека." at bounding box center [160, 107] width 137 height 5
click at [185, 174] on font "Представлять на рассмотрение" at bounding box center [210, 173] width 79 height 6
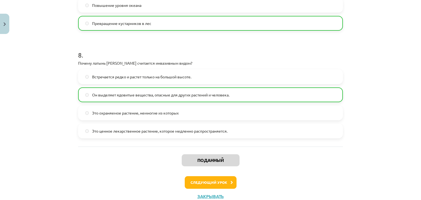
scroll to position [842, 0]
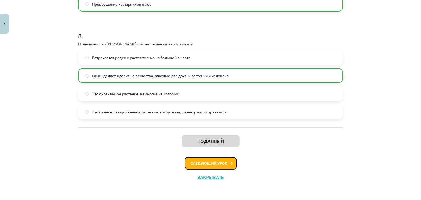
click at [203, 164] on font "Следующий урок" at bounding box center [209, 163] width 37 height 5
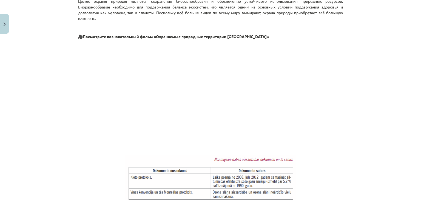
scroll to position [247, 0]
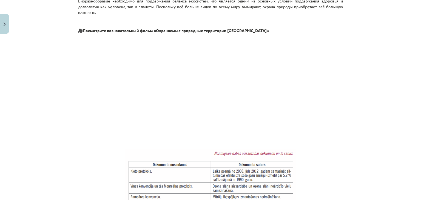
drag, startPoint x: 317, startPoint y: 116, endPoint x: 309, endPoint y: 123, distance: 10.9
click at [312, 124] on p at bounding box center [210, 87] width 265 height 100
drag, startPoint x: 309, startPoint y: 121, endPoint x: 308, endPoint y: 136, distance: 14.9
click at [307, 136] on p at bounding box center [210, 87] width 265 height 100
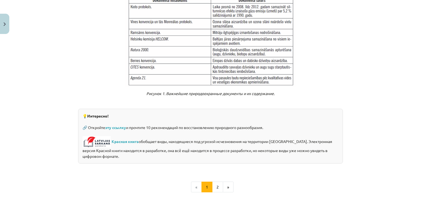
scroll to position [439, 0]
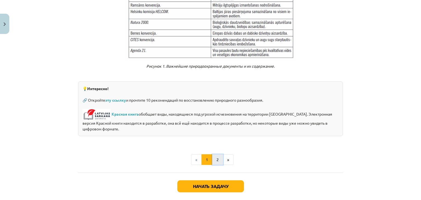
click at [212, 158] on button "2" at bounding box center [217, 159] width 11 height 11
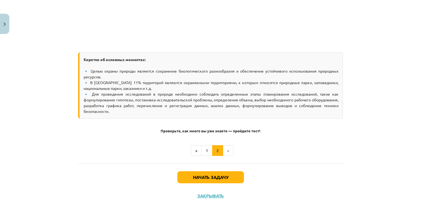
scroll to position [224, 0]
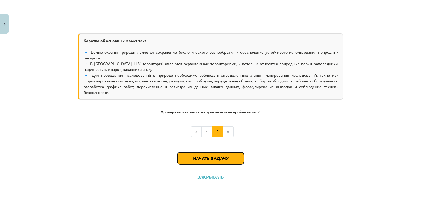
click at [223, 154] on button "Начать задачу" at bounding box center [211, 159] width 67 height 12
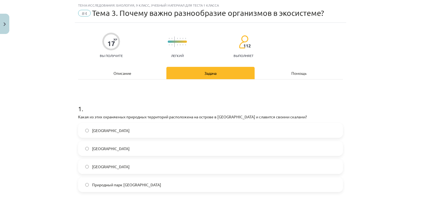
scroll to position [41, 0]
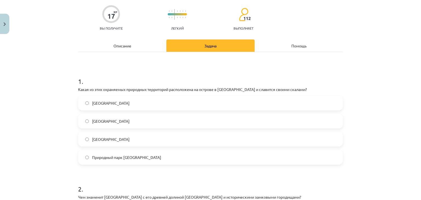
click at [175, 156] on label "Природный парк Колкасрагс" at bounding box center [211, 158] width 264 height 14
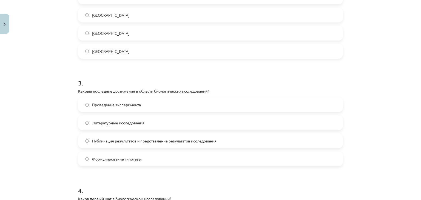
scroll to position [261, 0]
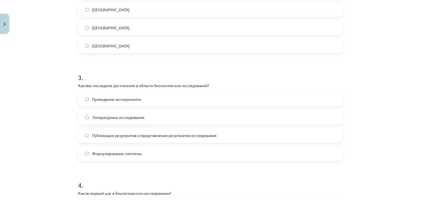
click at [174, 138] on span "Публикация результатов и представление результатов исследования" at bounding box center [154, 136] width 125 height 6
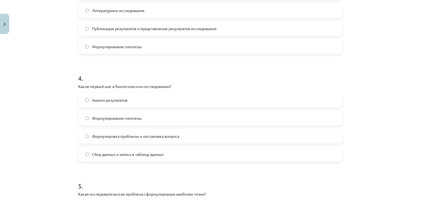
scroll to position [370, 0]
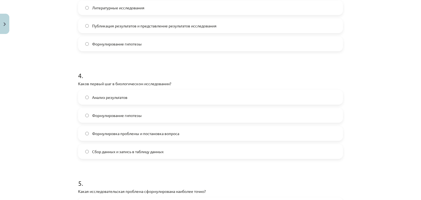
click at [173, 136] on label "Формулировка проблемы и постановка вопроса" at bounding box center [211, 134] width 264 height 14
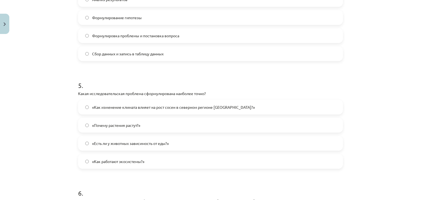
scroll to position [480, 0]
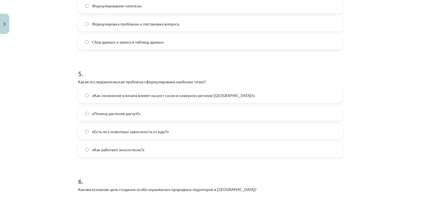
click at [161, 99] on label "«Как изменение климата влияет на рост сосен в северном регионе Латвии?»" at bounding box center [211, 96] width 264 height 14
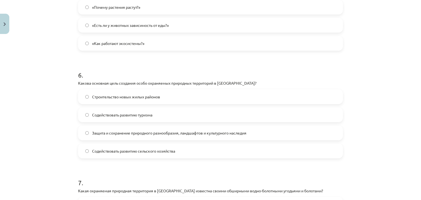
scroll to position [590, 0]
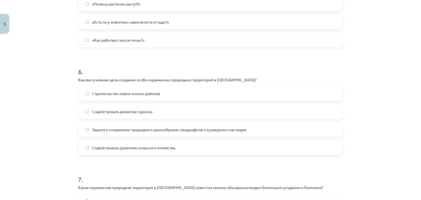
click at [137, 133] on label "Защита и сохранение природного разнообразия, ландшафтов и культурного наследия" at bounding box center [211, 130] width 264 height 14
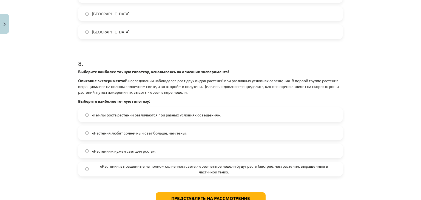
scroll to position [826, 0]
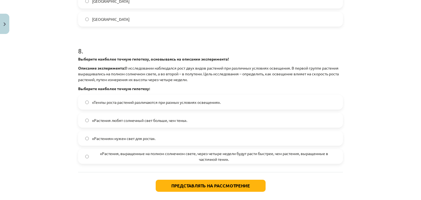
click at [158, 108] on label "«Темпы роста растений различаются при разных условиях освещения»." at bounding box center [211, 102] width 264 height 14
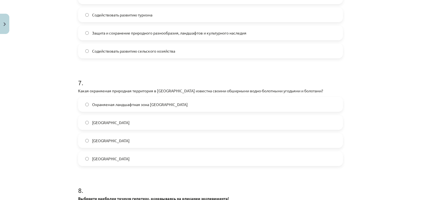
scroll to position [717, 0]
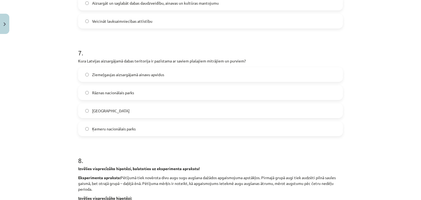
click at [172, 131] on label "Ķemeru nacionālais parks" at bounding box center [211, 129] width 264 height 14
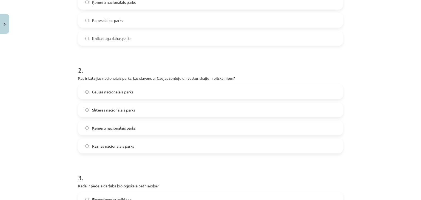
scroll to position [162, 0]
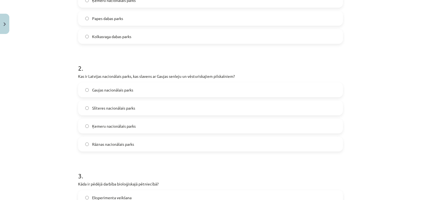
click at [143, 91] on label "Gaujas nacionālais parks" at bounding box center [211, 90] width 264 height 14
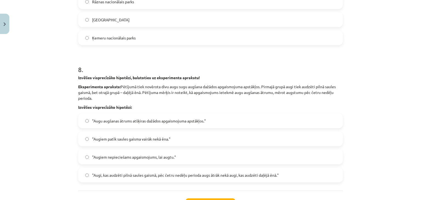
scroll to position [854, 0]
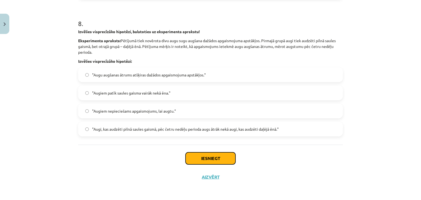
click at [189, 157] on button "Iesniegt" at bounding box center [211, 159] width 50 height 12
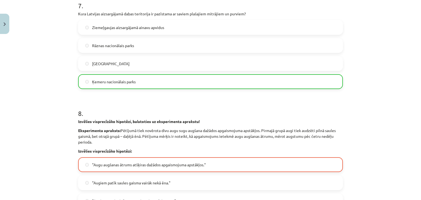
scroll to position [871, 0]
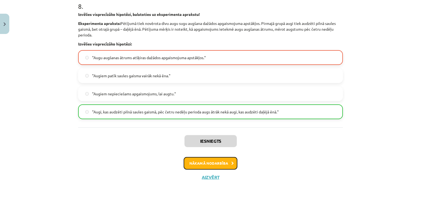
click at [226, 167] on button "Nākamā nodarbība" at bounding box center [211, 163] width 54 height 13
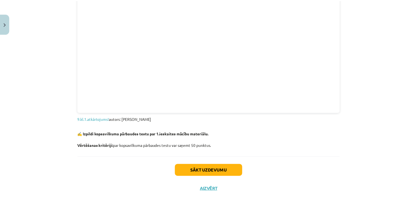
scroll to position [601, 0]
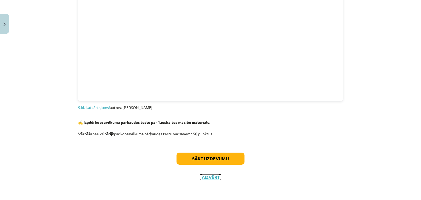
click at [209, 177] on button "Aizvērt" at bounding box center [210, 177] width 21 height 5
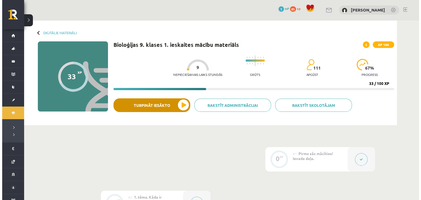
scroll to position [0, 0]
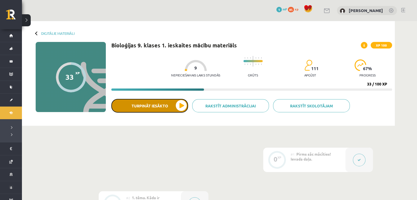
click at [160, 108] on button "Turpināt iesākto" at bounding box center [149, 106] width 77 height 14
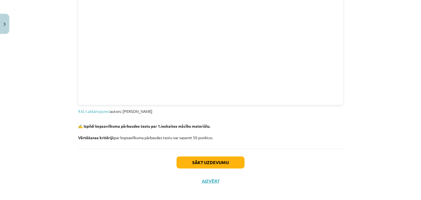
scroll to position [601, 0]
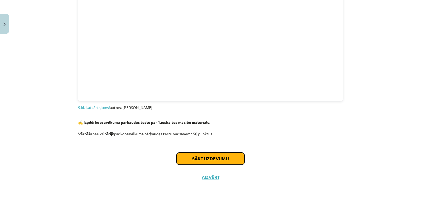
click at [218, 155] on button "Sākt uzdevumu" at bounding box center [211, 159] width 68 height 12
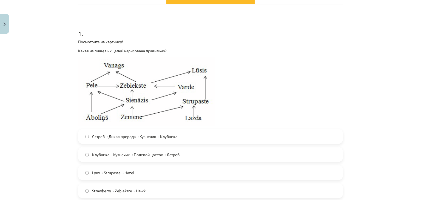
scroll to position [0, 0]
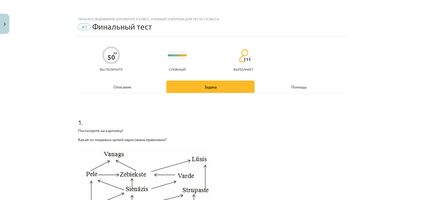
click at [128, 85] on font "Описание" at bounding box center [123, 87] width 18 height 5
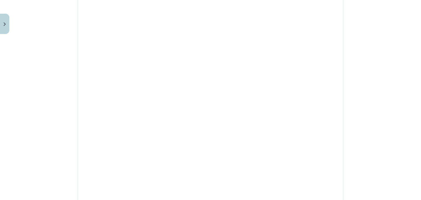
scroll to position [601, 0]
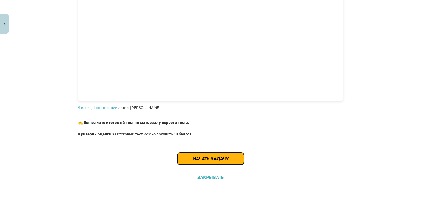
click at [211, 162] on button "Начать задачу" at bounding box center [211, 159] width 67 height 12
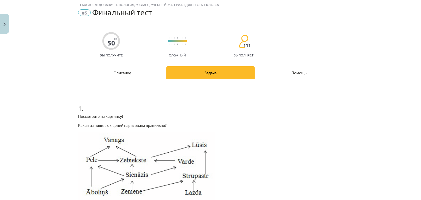
scroll to position [14, 0]
click at [122, 73] on font "Описание" at bounding box center [123, 73] width 18 height 5
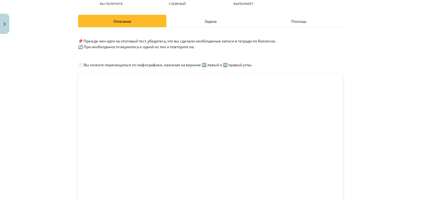
scroll to position [57, 0]
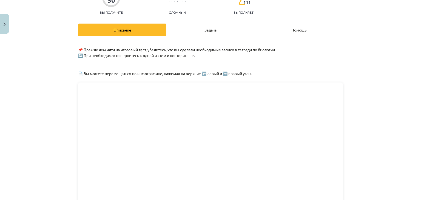
click at [218, 32] on div "Задача" at bounding box center [211, 30] width 88 height 12
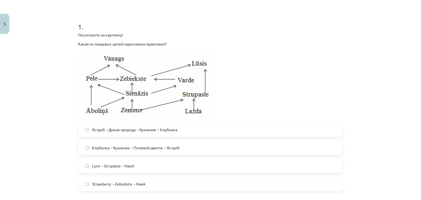
scroll to position [96, 0]
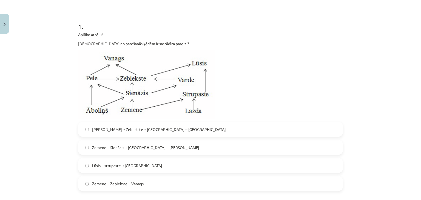
click at [394, 73] on div "Mācību tēma: Bioloģijas 9. klases 1. ieskaites mācību materiāls #5 Noslēguma te…" at bounding box center [210, 100] width 421 height 200
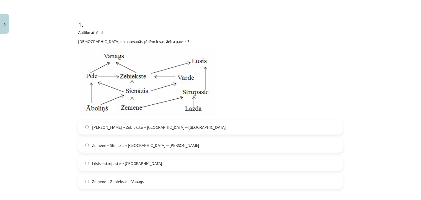
scroll to position [99, 0]
click at [250, 167] on label "Lūsis→strupaste→Lazda" at bounding box center [211, 163] width 264 height 14
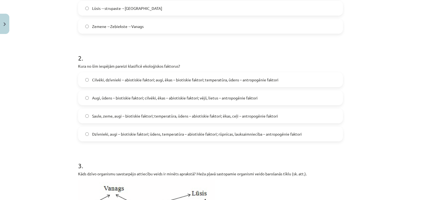
scroll to position [254, 0]
click at [294, 133] on span "Dzīvnieki, augi – biotiskie faktori; ūdens, temperatūra – abiotiskie faktori; r…" at bounding box center [197, 134] width 210 height 6
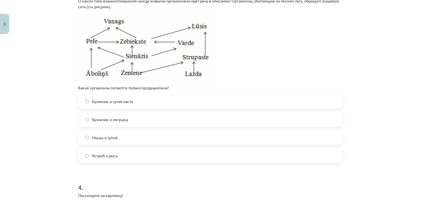
scroll to position [427, 0]
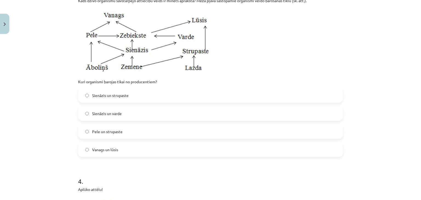
click at [399, 67] on div "Mācību tēma: Bioloģijas 9. klases 1. ieskaites mācību materiāls #5 Noslēguma te…" at bounding box center [210, 100] width 421 height 200
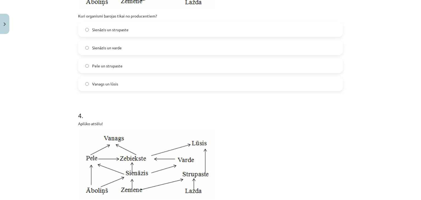
scroll to position [493, 0]
click at [232, 29] on label "Sienāzis un strupaste" at bounding box center [211, 30] width 264 height 14
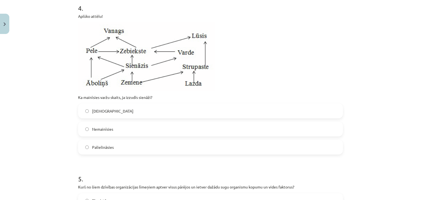
scroll to position [603, 0]
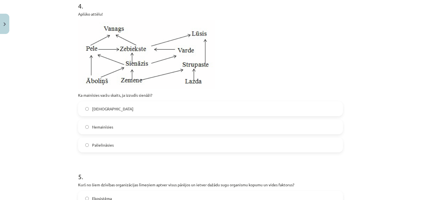
click at [132, 108] on label "Samazināsies" at bounding box center [211, 109] width 264 height 14
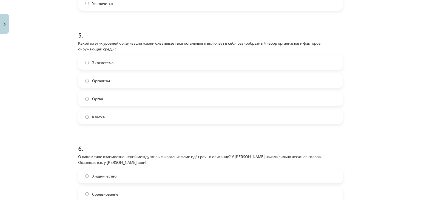
scroll to position [744, 0]
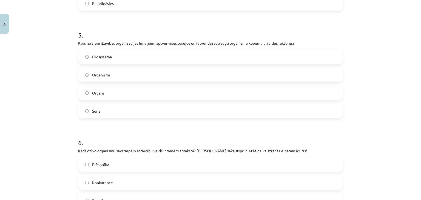
click at [320, 107] on label "Šūna" at bounding box center [211, 111] width 264 height 14
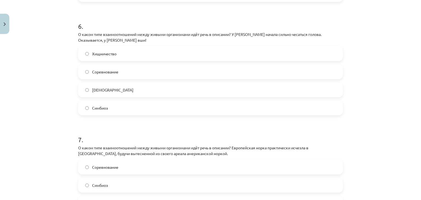
scroll to position [884, 0]
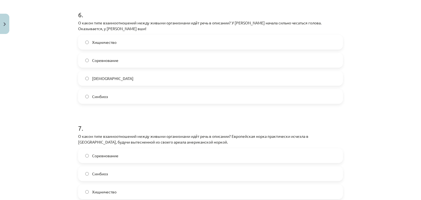
click at [365, 35] on div "Тема исследования: Биология, 9 класс, учебный материал для теста 1 класса #5 Фи…" at bounding box center [210, 100] width 421 height 200
click at [218, 83] on label "Паразитизм" at bounding box center [211, 79] width 264 height 14
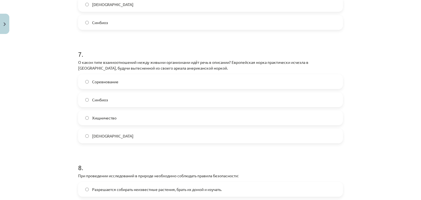
scroll to position [966, 0]
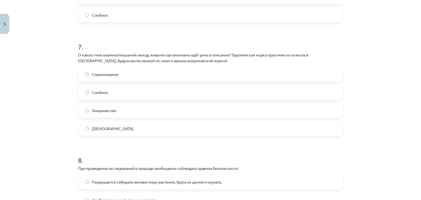
click at [210, 95] on label "Симбиоз" at bounding box center [211, 93] width 264 height 14
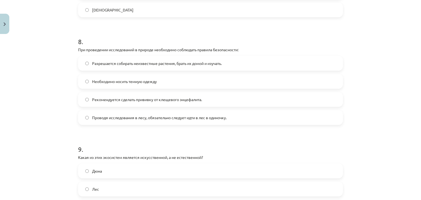
scroll to position [1085, 0]
click at [212, 95] on label "Рекомендуется сделать прививку от клещевого энцефалита." at bounding box center [211, 99] width 264 height 14
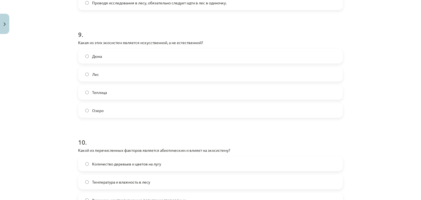
scroll to position [1200, 0]
click at [133, 92] on label "Теплица" at bounding box center [211, 92] width 264 height 14
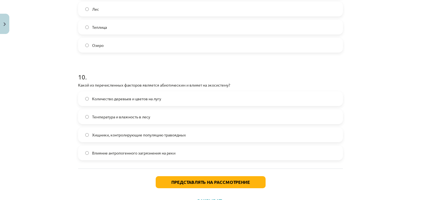
scroll to position [1288, 0]
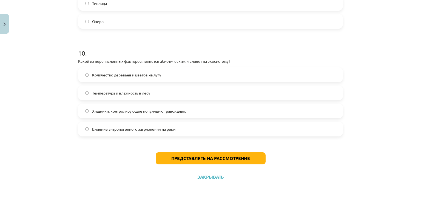
click at [190, 93] on label "Температура и влажность в лесу" at bounding box center [211, 93] width 264 height 14
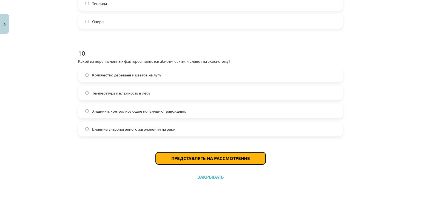
click at [212, 157] on font "Представлять на рассмотрение" at bounding box center [210, 159] width 79 height 6
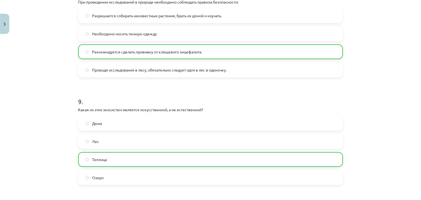
scroll to position [1306, 0]
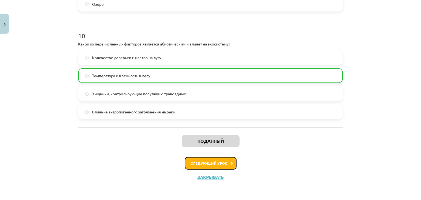
click at [213, 165] on font "Следующий урок" at bounding box center [209, 163] width 37 height 5
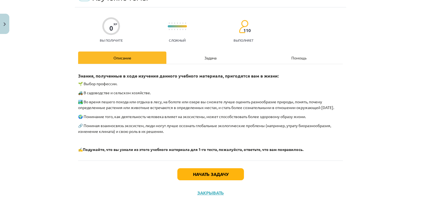
scroll to position [29, 0]
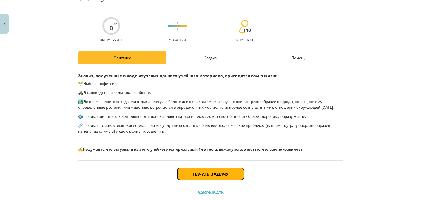
click at [190, 171] on button "Начать задачу" at bounding box center [211, 174] width 67 height 12
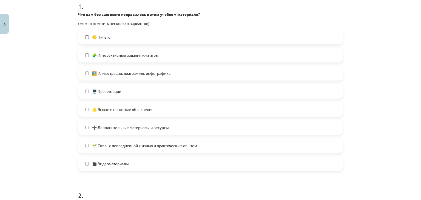
scroll to position [116, 0]
click at [204, 109] on label "🌟 Ясные и понятные объяснения" at bounding box center [211, 110] width 264 height 14
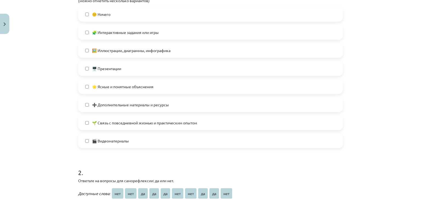
scroll to position [139, 0]
click at [204, 109] on label "➕ Дополнительные материалы и ресурсы" at bounding box center [211, 105] width 264 height 14
click at [199, 143] on label "🎬 Видеоматериалы" at bounding box center [211, 141] width 264 height 14
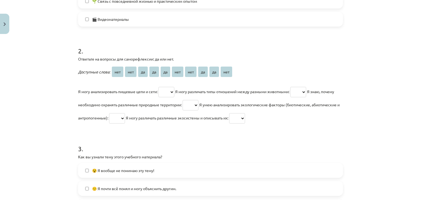
scroll to position [261, 0]
click at [169, 93] on select "*** *** ** ** ** *** *** ** ** ***" at bounding box center [167, 92] width 16 height 10
select select "**"
click at [159, 87] on select "*** *** ** ** ** *** *** ** ** ***" at bounding box center [167, 92] width 16 height 10
click at [296, 89] on select "*** *** ** ** ** *** *** ** ** ***" at bounding box center [299, 92] width 16 height 10
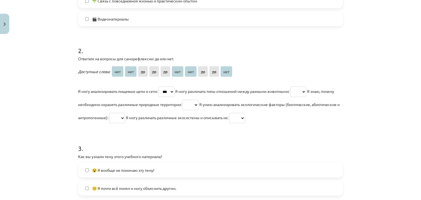
select select "**"
click at [295, 87] on select "*** *** ** ** ** *** *** ** ** ***" at bounding box center [299, 92] width 16 height 10
click at [199, 104] on select "*** *** ** ** ** *** *** ** ** ***" at bounding box center [191, 105] width 16 height 10
select select "**"
click at [198, 100] on select "*** *** ** ** ** *** *** ** ** ***" at bounding box center [191, 105] width 16 height 10
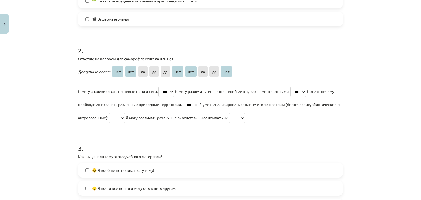
click at [125, 118] on select "*** *** ** ** ** *** *** ** ** ***" at bounding box center [117, 118] width 16 height 10
select select "**"
click at [125, 113] on select "*** *** ** ** ** *** *** ** ** ***" at bounding box center [117, 118] width 16 height 10
click at [245, 119] on select "*** *** ** ** ** *** *** ** ** ***" at bounding box center [237, 118] width 16 height 10
select select "**"
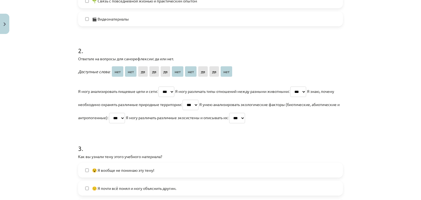
click at [245, 113] on select "*** *** ** ** ** *** *** ** ** ***" at bounding box center [237, 118] width 16 height 10
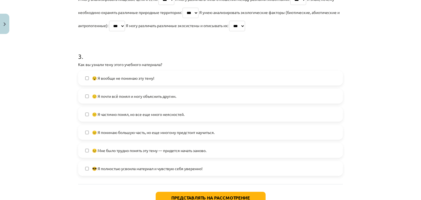
scroll to position [354, 0]
click at [210, 130] on span "😐 Я понимаю большую часть, но еще многому предстоит научиться." at bounding box center [153, 133] width 123 height 6
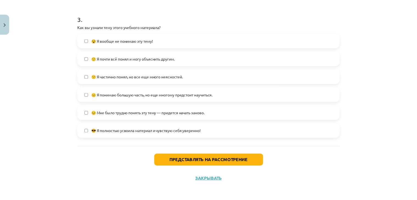
scroll to position [393, 0]
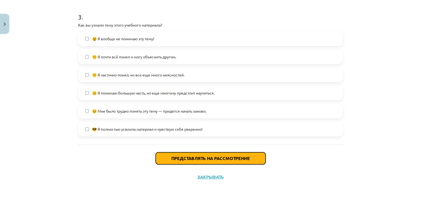
click at [209, 157] on font "Представлять на рассмотрение" at bounding box center [210, 159] width 79 height 6
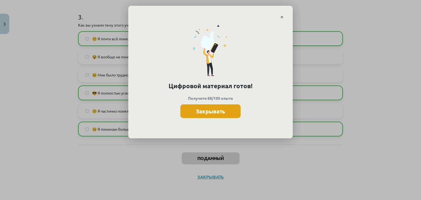
click at [225, 114] on font "Закрывать" at bounding box center [210, 111] width 29 height 7
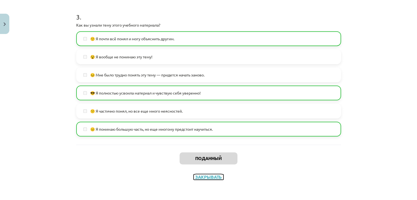
click at [210, 177] on font "Закрывать" at bounding box center [208, 177] width 27 height 6
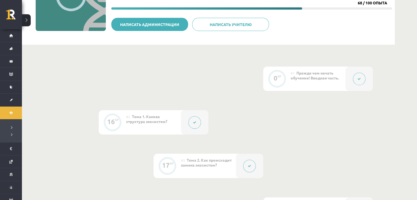
scroll to position [0, 0]
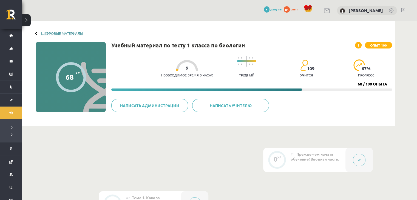
click at [59, 34] on font "Цифровые материалы" at bounding box center [62, 33] width 42 height 5
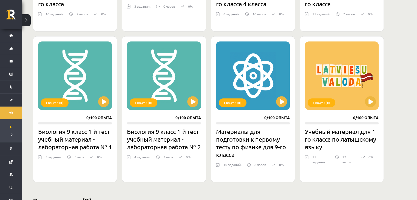
scroll to position [272, 0]
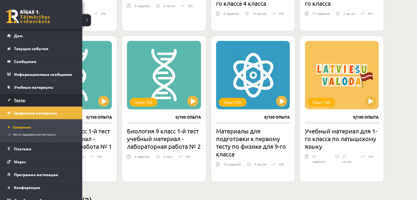
click at [42, 96] on link "Тесты" at bounding box center [41, 100] width 68 height 13
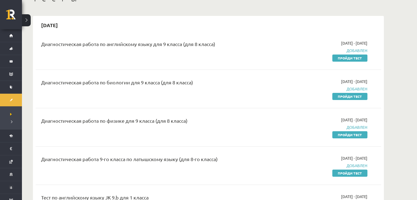
scroll to position [38, 0]
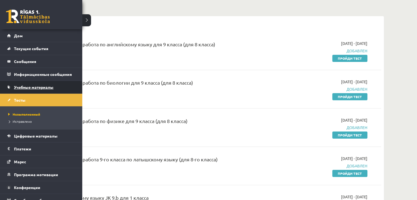
click at [37, 86] on font "Учебные материалы" at bounding box center [34, 87] width 40 height 5
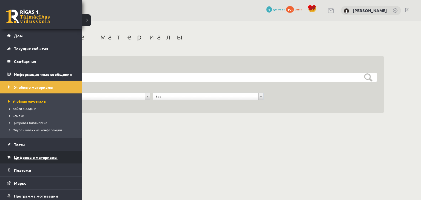
click at [40, 155] on font "Цифровые материалы" at bounding box center [36, 157] width 44 height 5
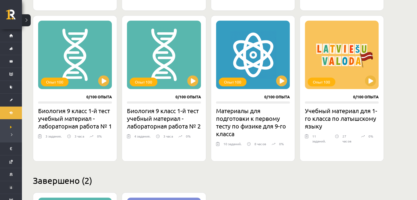
scroll to position [294, 0]
